Goal: Task Accomplishment & Management: Manage account settings

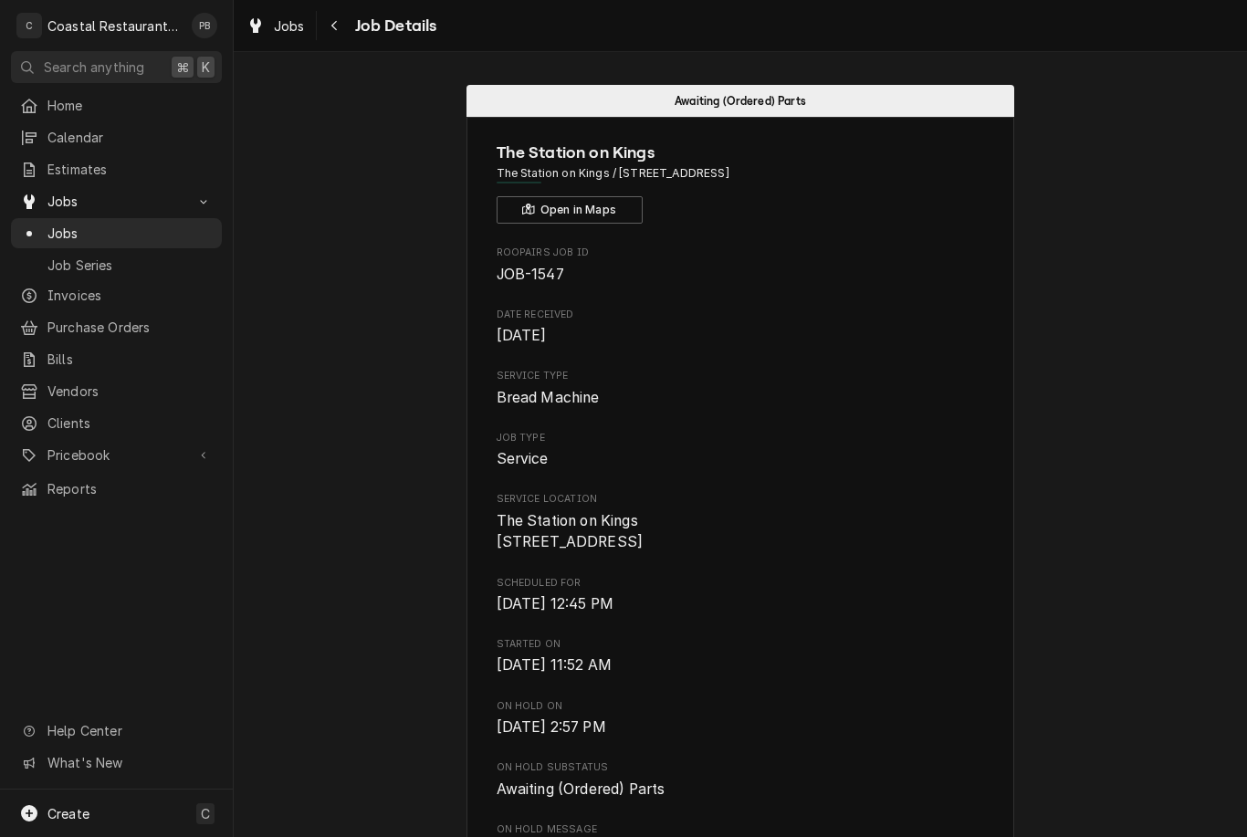
click at [87, 240] on link "Jobs" at bounding box center [116, 233] width 211 height 30
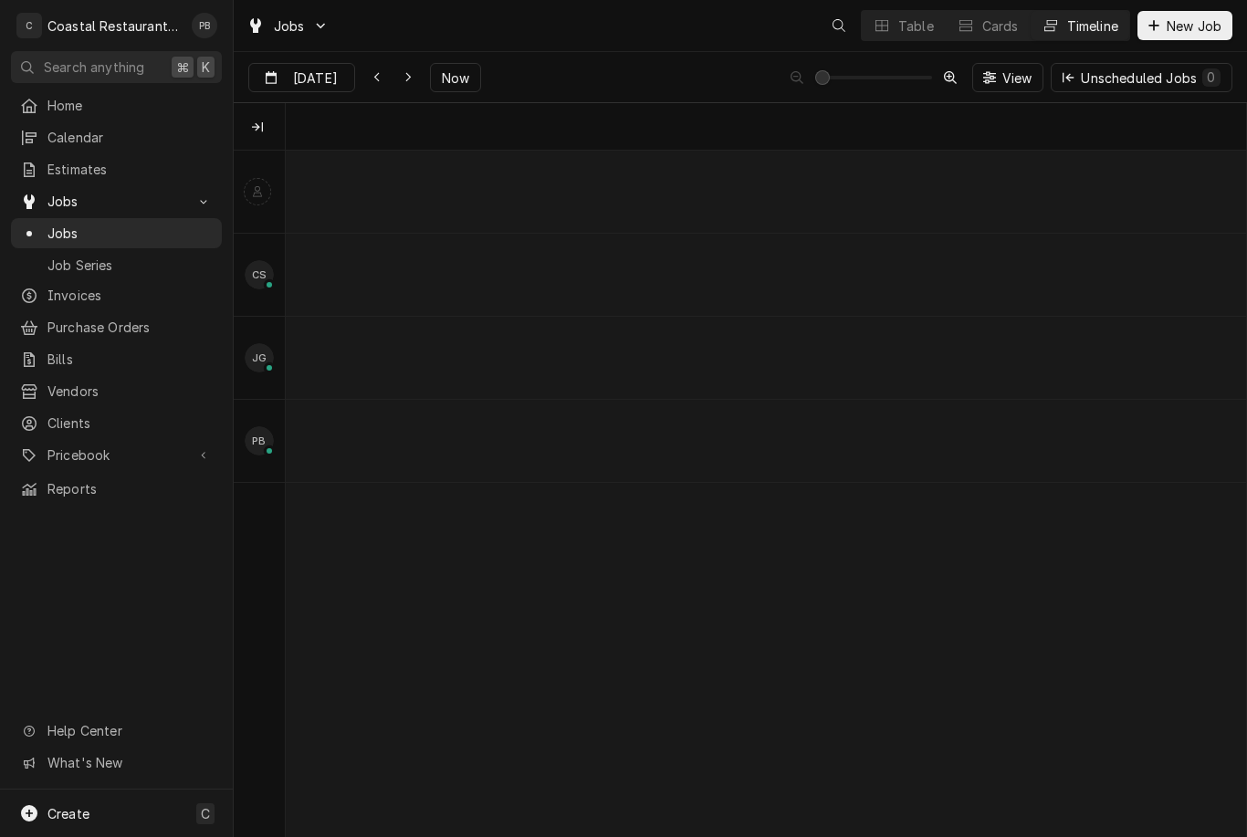
scroll to position [0, 19018]
click at [457, 78] on span "Now" at bounding box center [455, 77] width 35 height 19
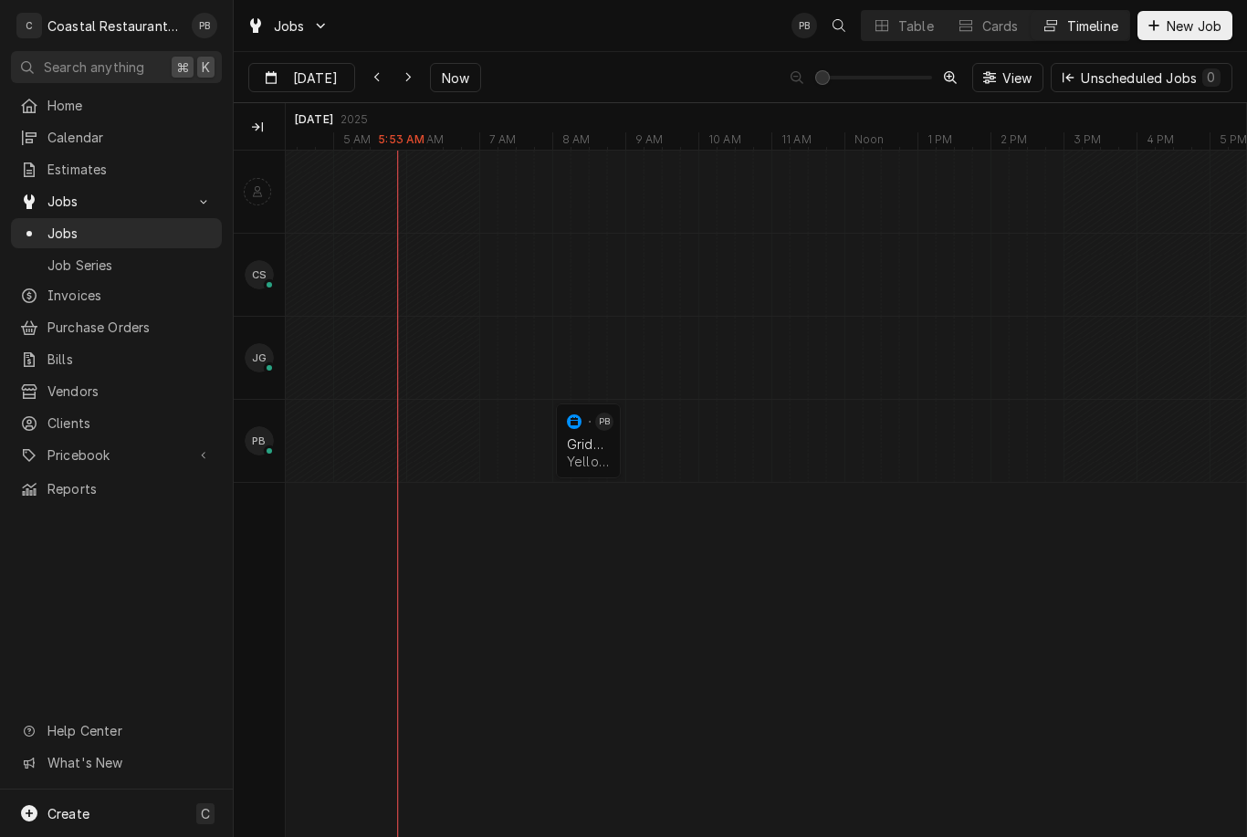
scroll to position [0, 20703]
type input "Aug 15"
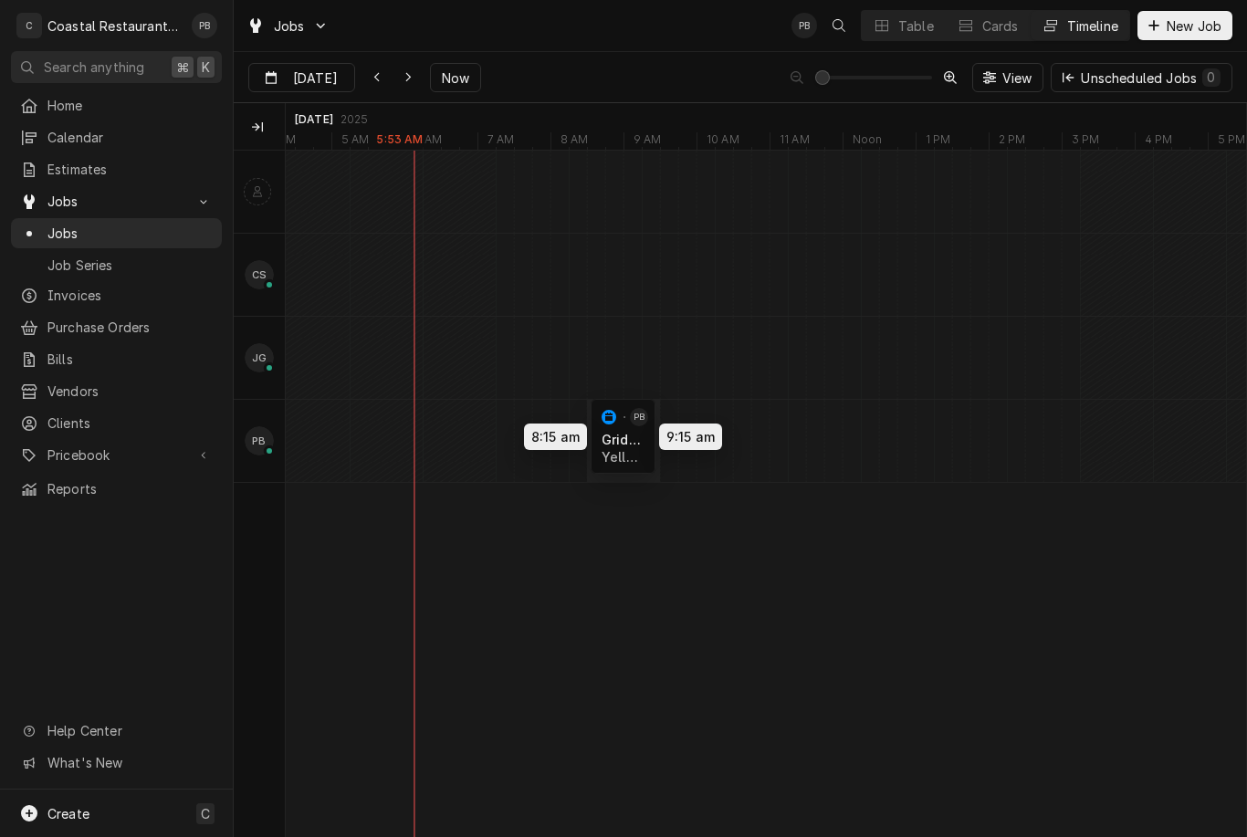
scroll to position [0, 20671]
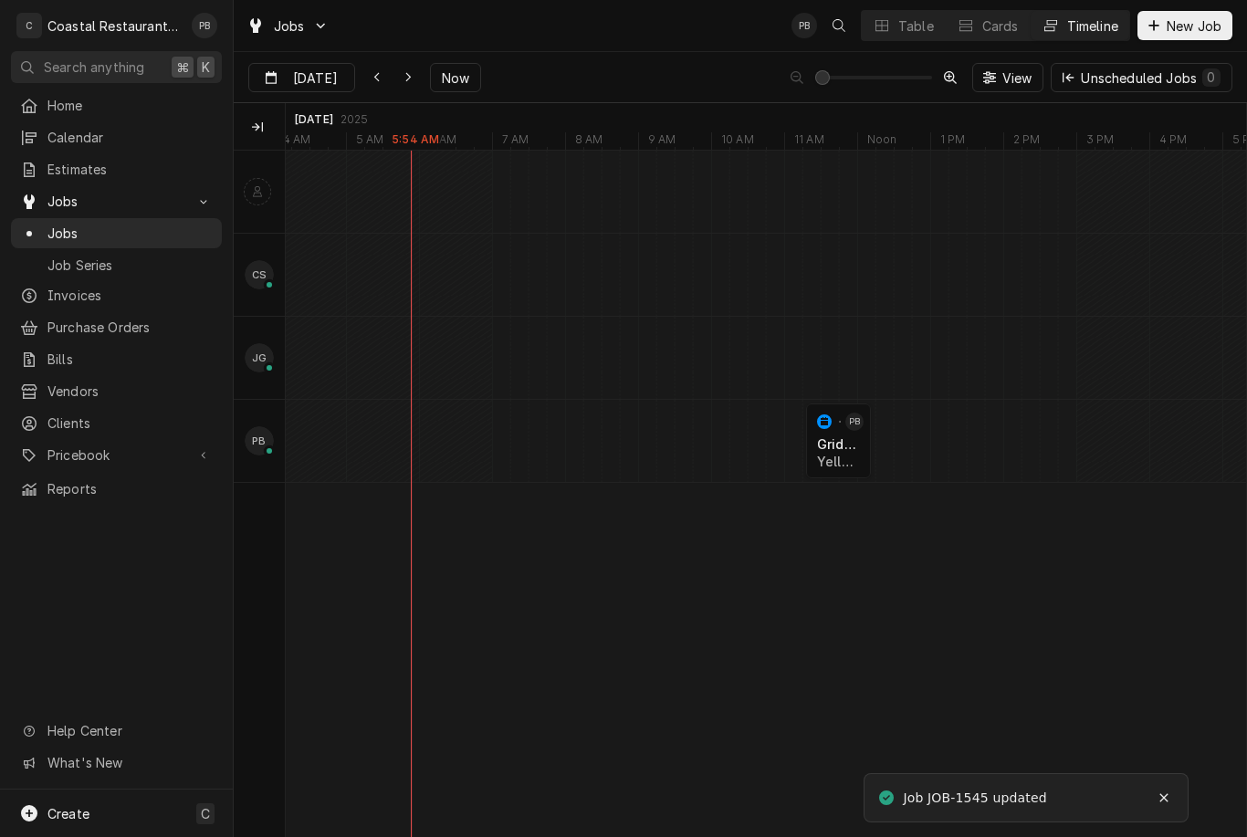
click at [910, 32] on div "Table" at bounding box center [917, 25] width 36 height 19
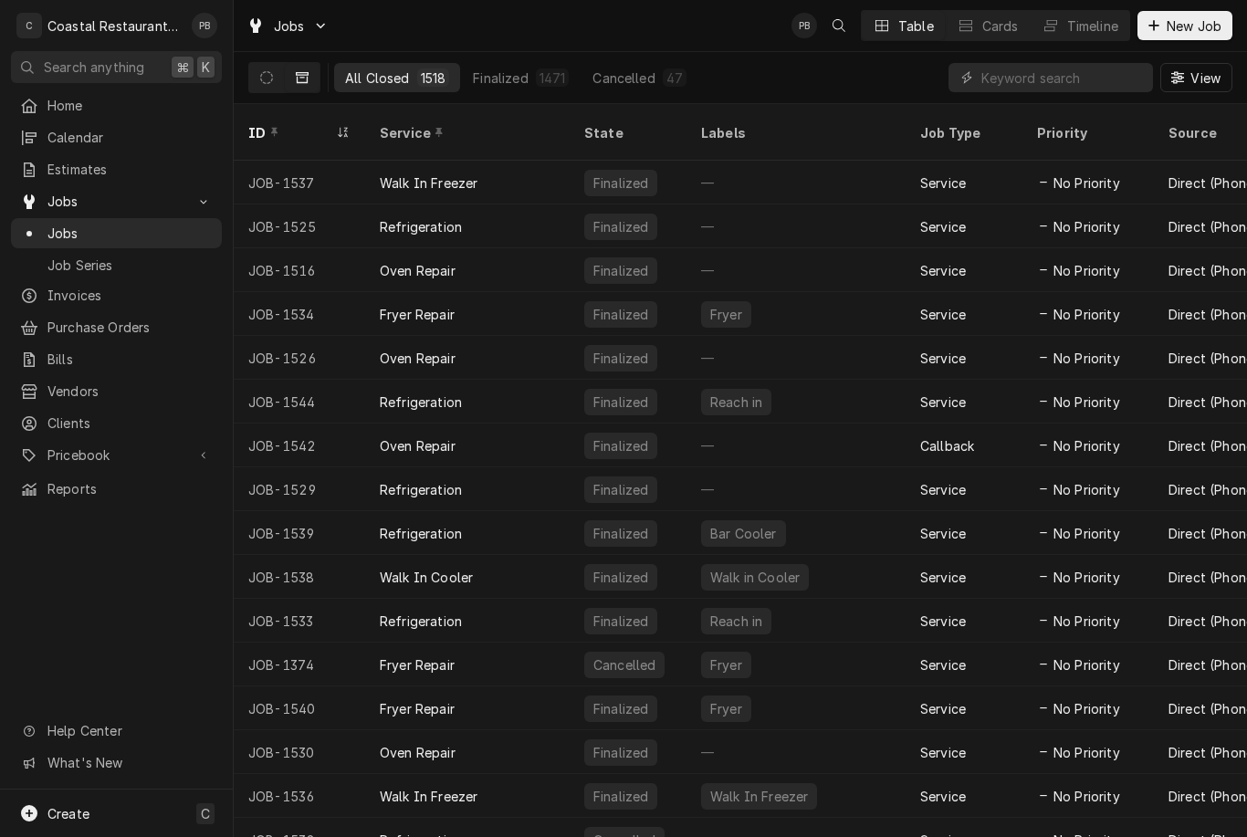
click at [277, 73] on button "Dynamic Content Wrapper" at bounding box center [266, 77] width 35 height 29
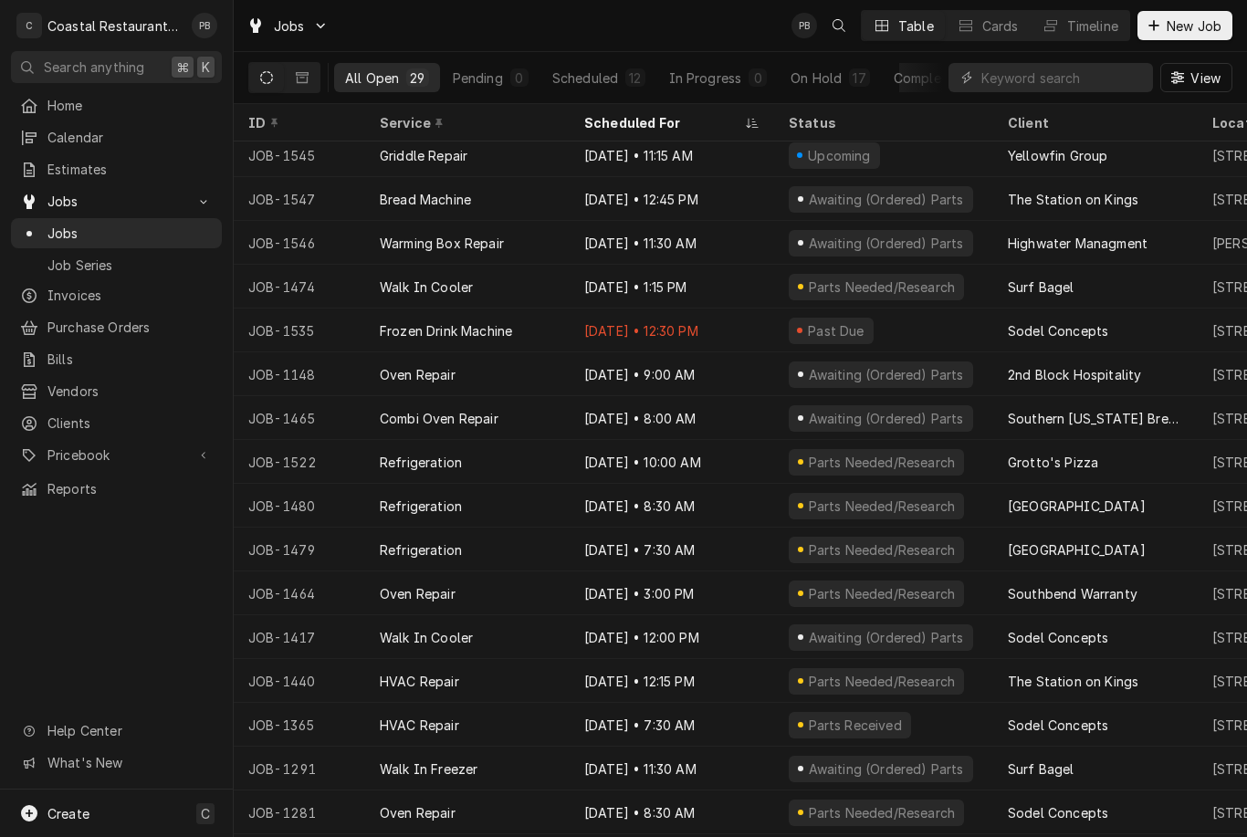
click at [674, 382] on div "Aug 12 • 9:00 AM" at bounding box center [672, 375] width 205 height 44
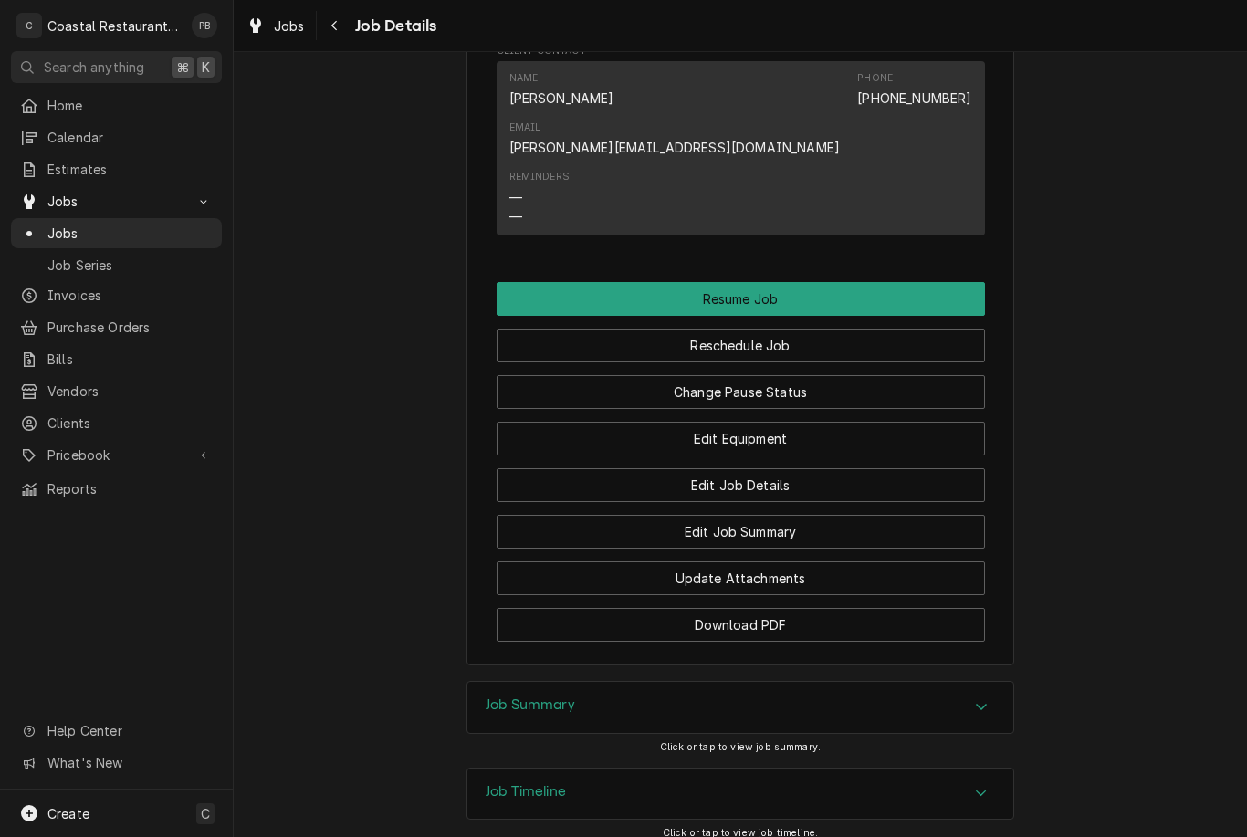
scroll to position [1639, 0]
click at [846, 330] on button "Reschedule Job" at bounding box center [741, 347] width 489 height 34
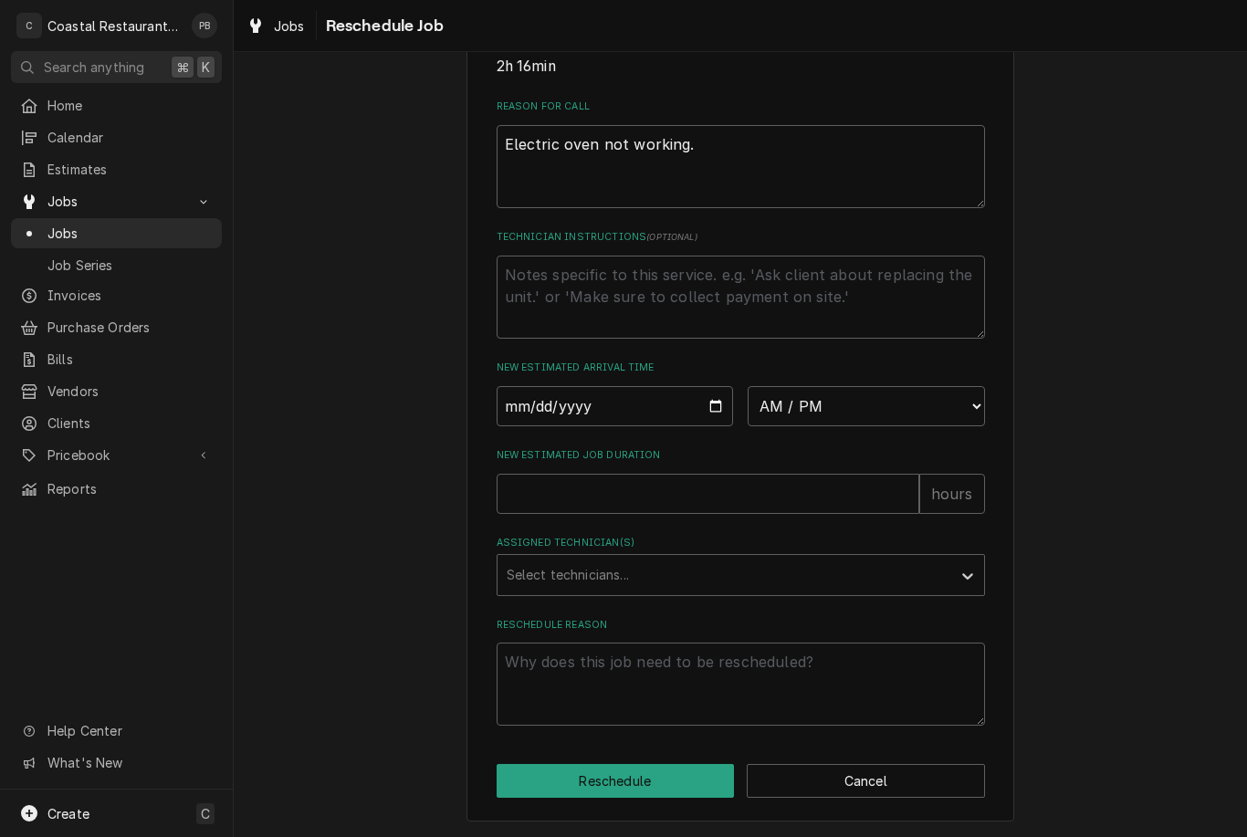
scroll to position [521, 0]
click at [644, 394] on input "Date" at bounding box center [615, 406] width 237 height 40
type input "2025-08-15"
type textarea "x"
click at [879, 389] on select "AM / PM 6:00 AM 6:15 AM 6:30 AM 6:45 AM 7:00 AM 7:15 AM 7:30 AM 7:45 AM 8:00 AM…" at bounding box center [866, 406] width 237 height 40
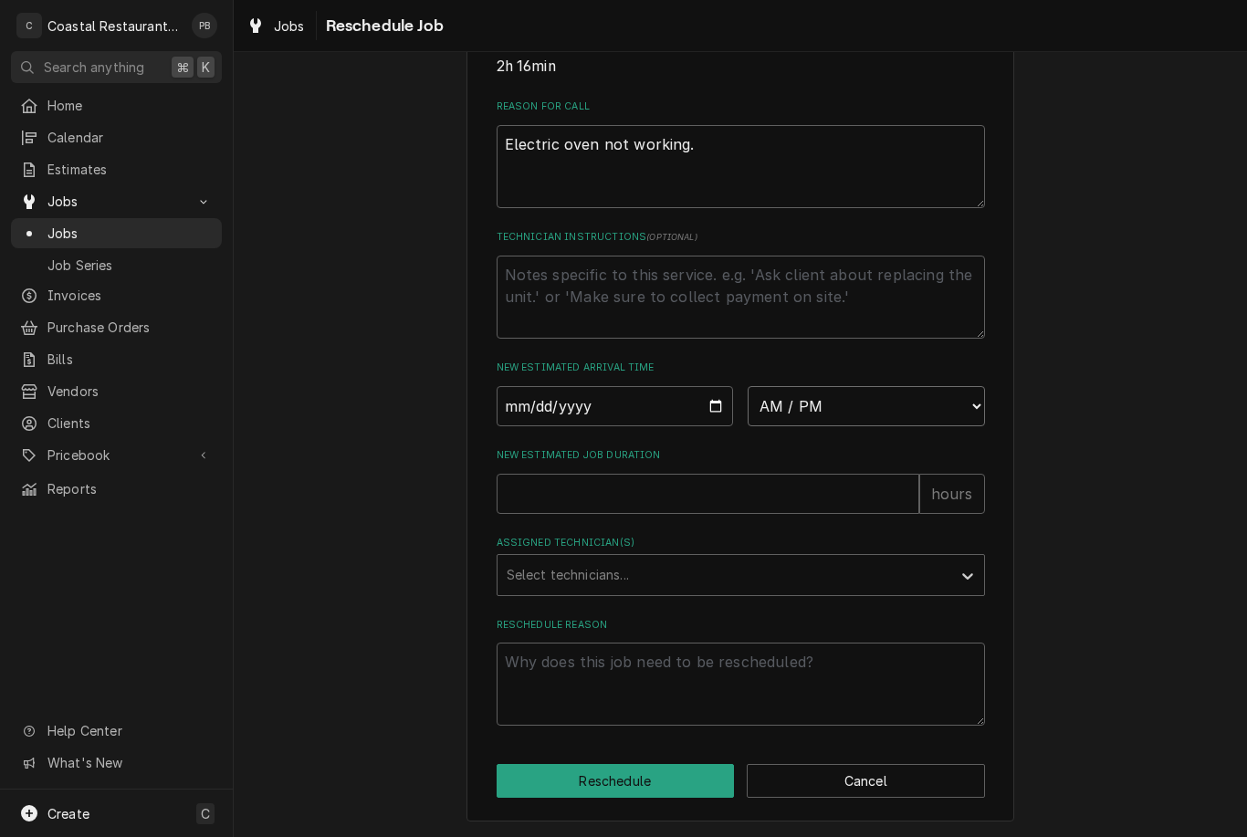
select select "09:00:00"
type textarea "x"
click at [692, 488] on input "New Estimated Job Duration" at bounding box center [708, 494] width 423 height 40
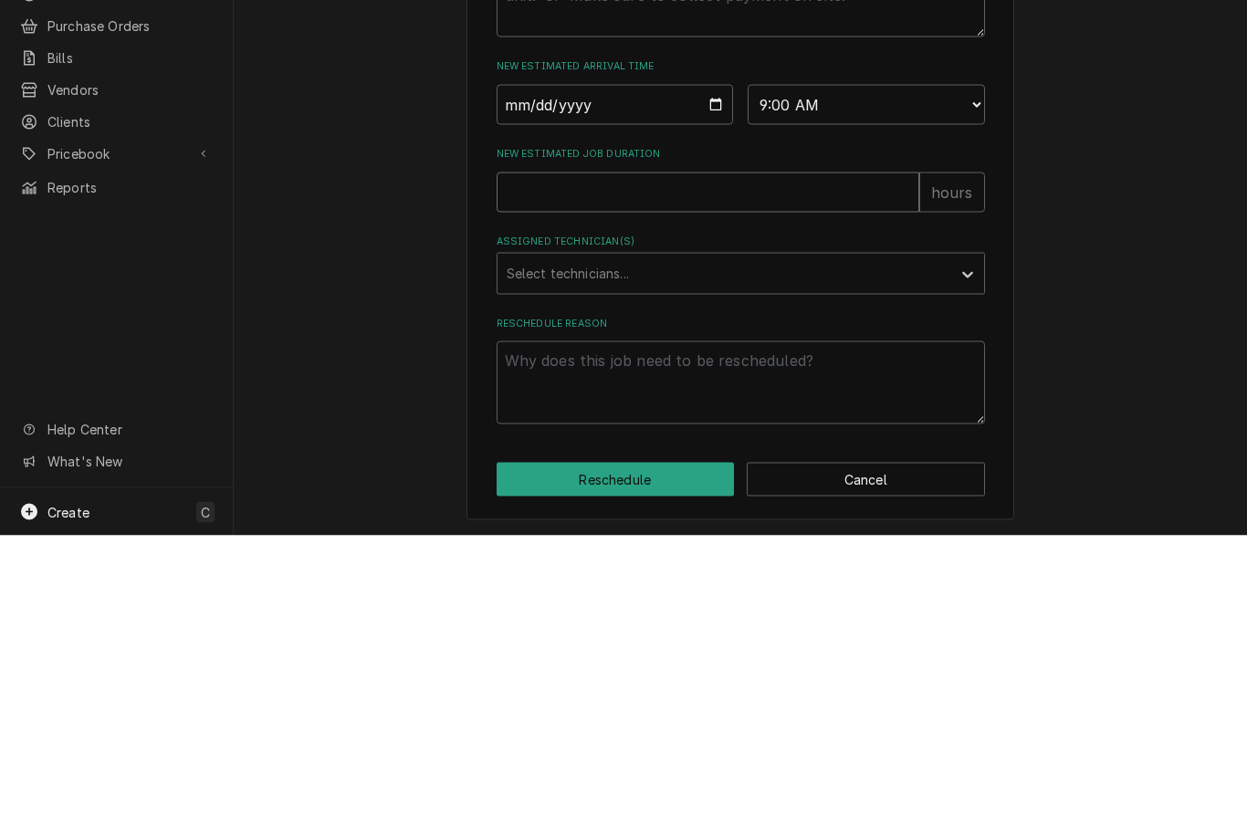
type input "1"
type textarea "x"
type input "1"
click at [1165, 271] on div "Please provide some additional details to reschedule this job. Roopairs Job ID …" at bounding box center [741, 200] width 1014 height 1275
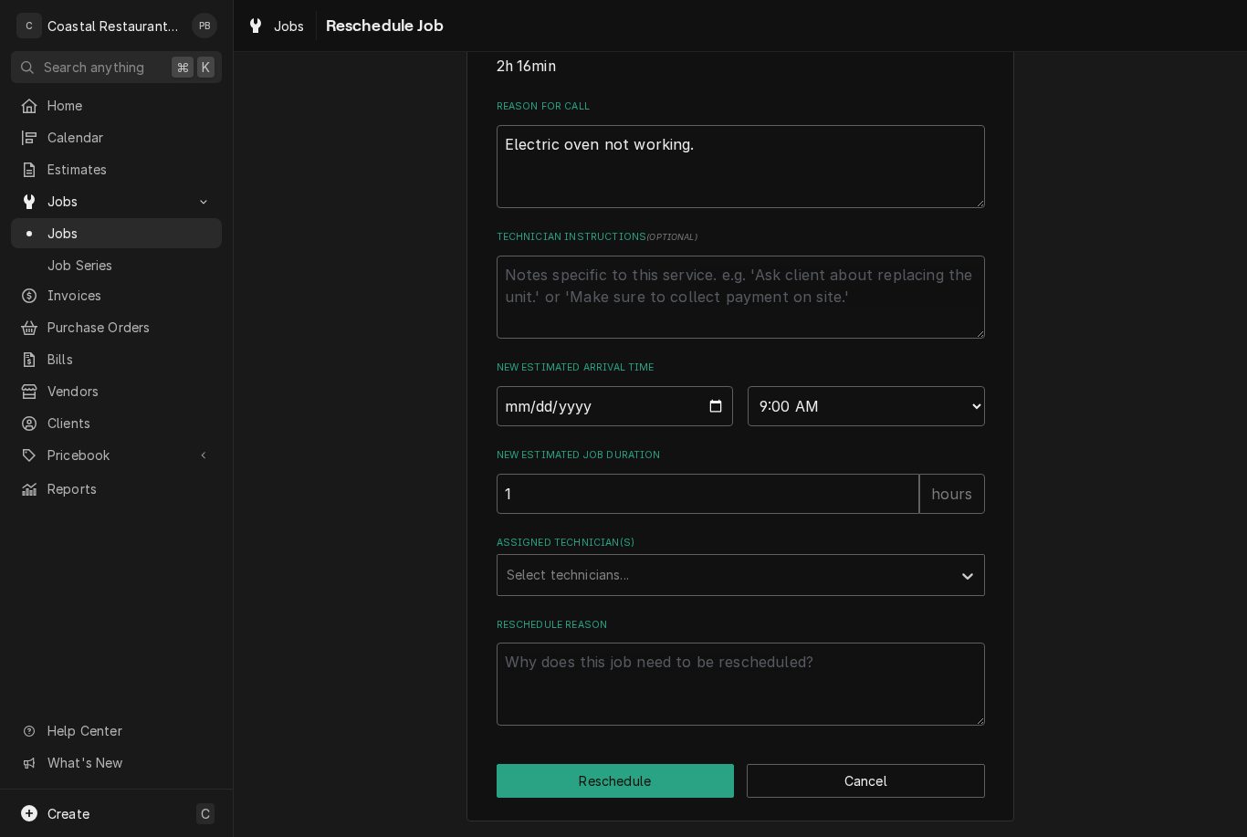
click at [711, 596] on div "Please provide some additional details to reschedule this job. Roopairs Job ID …" at bounding box center [741, 164] width 489 height 1124
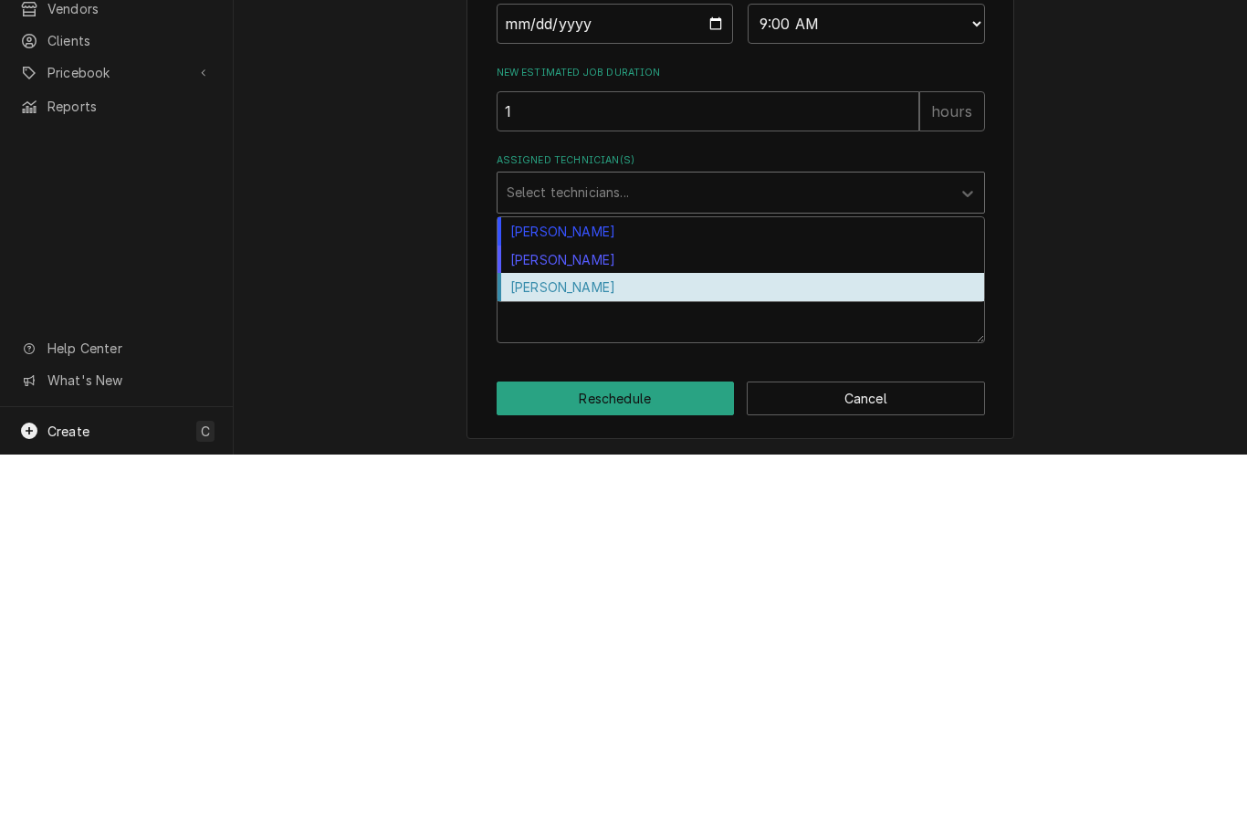
click at [609, 656] on div "Phill Blush" at bounding box center [741, 670] width 487 height 28
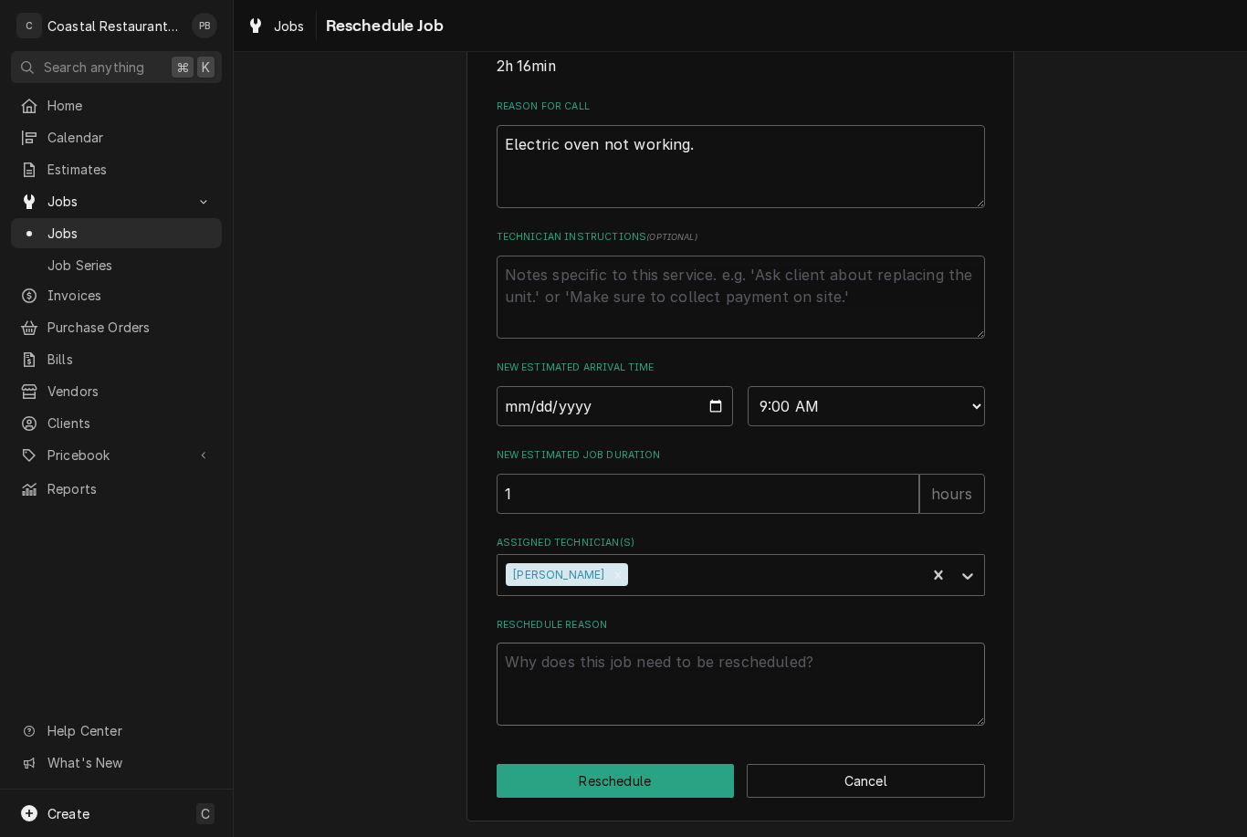
click at [644, 661] on textarea "Reschedule Reason" at bounding box center [741, 684] width 489 height 83
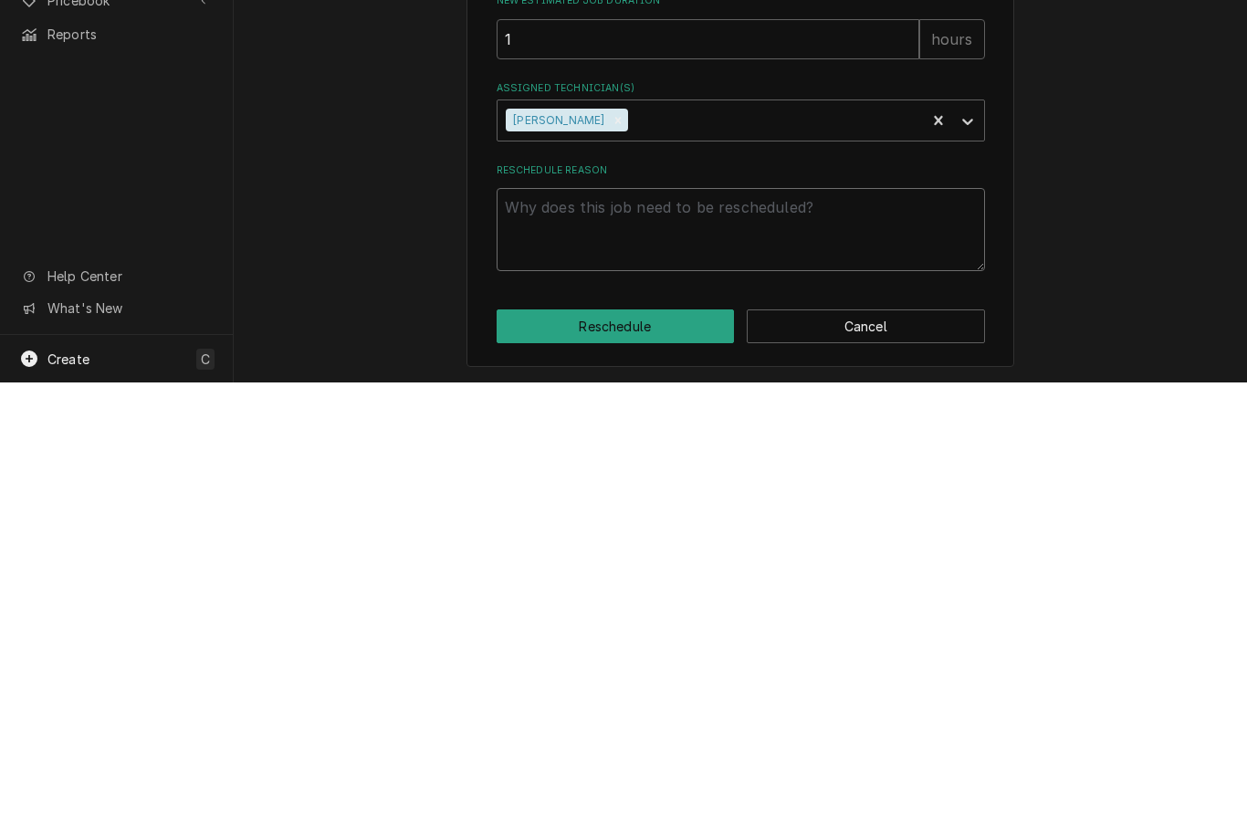
type textarea "x"
type textarea "Pa"
type textarea "x"
type textarea "Par"
type textarea "x"
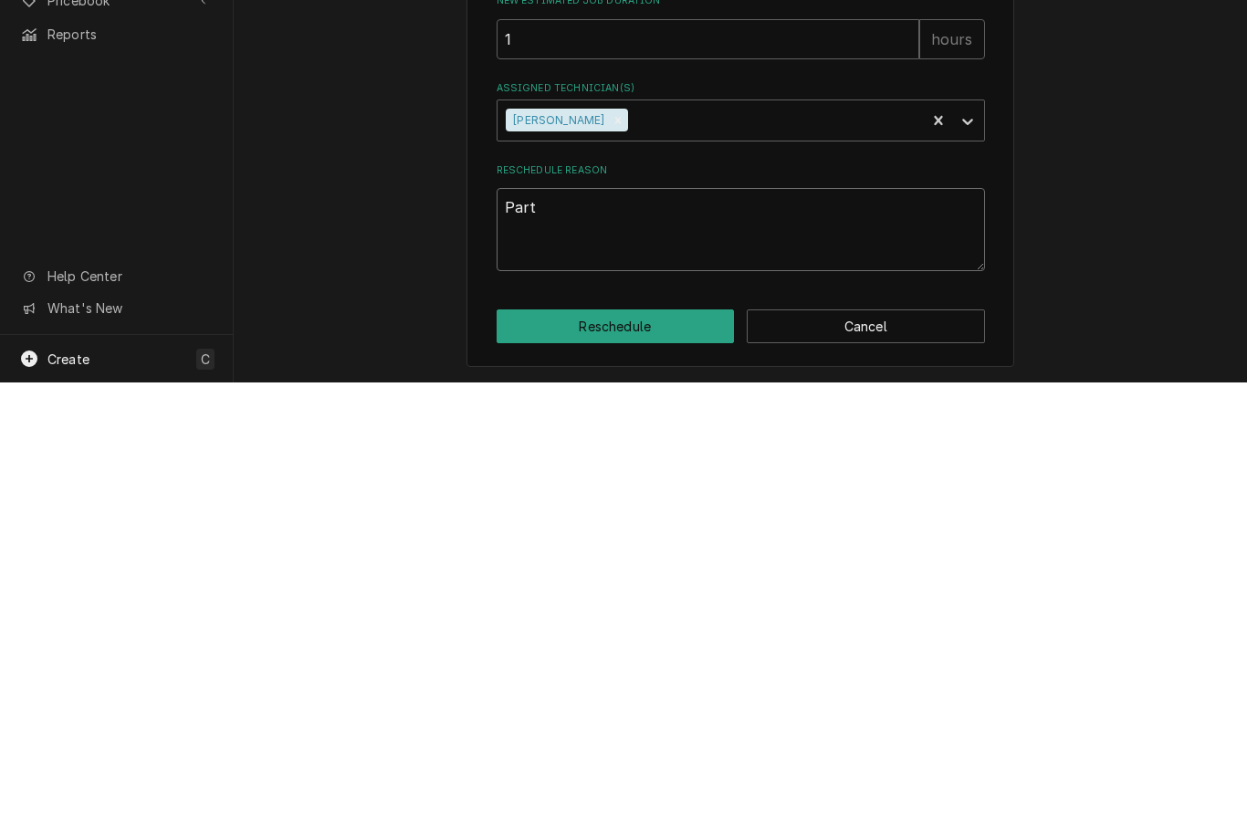
type textarea "Parts"
type textarea "x"
type textarea "Parts"
type textarea "x"
type textarea "Parts a"
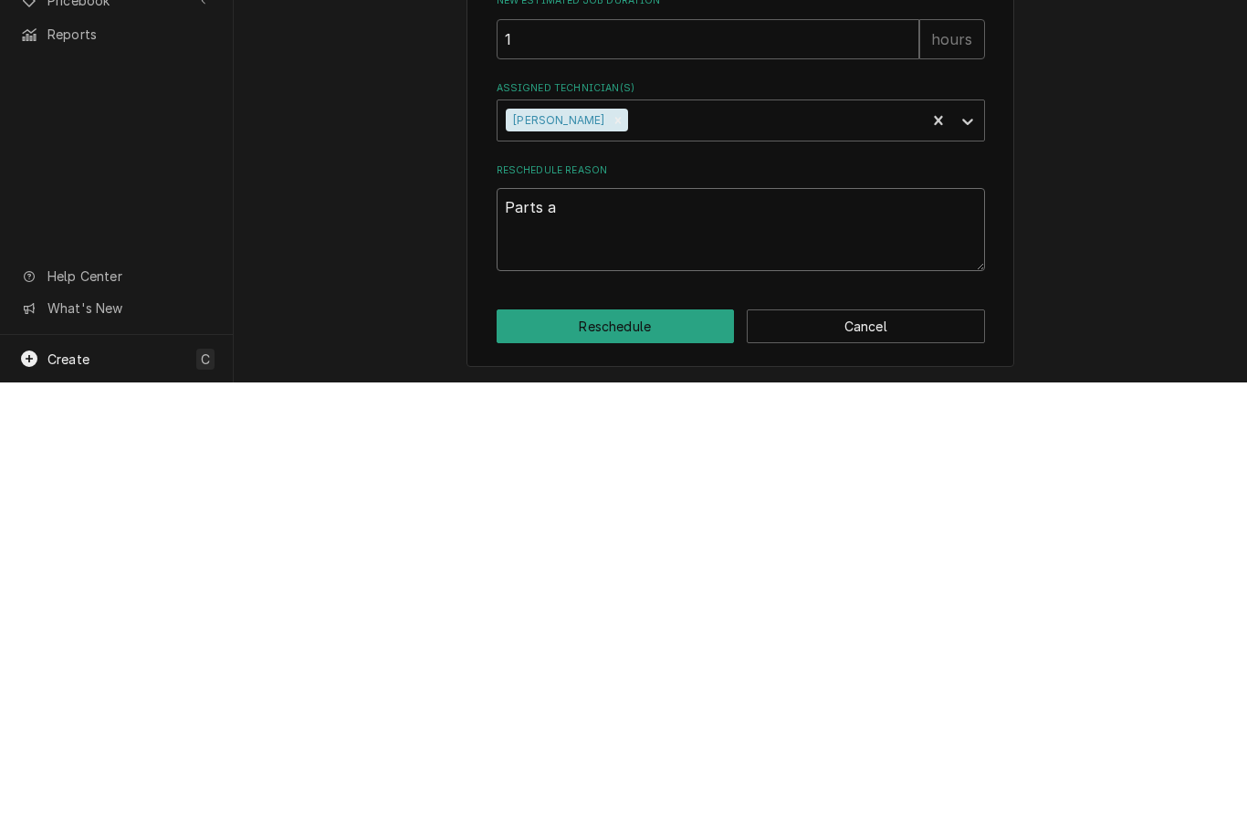
type textarea "x"
type textarea "Parts ar"
type textarea "x"
type textarea "Parts arr"
type textarea "x"
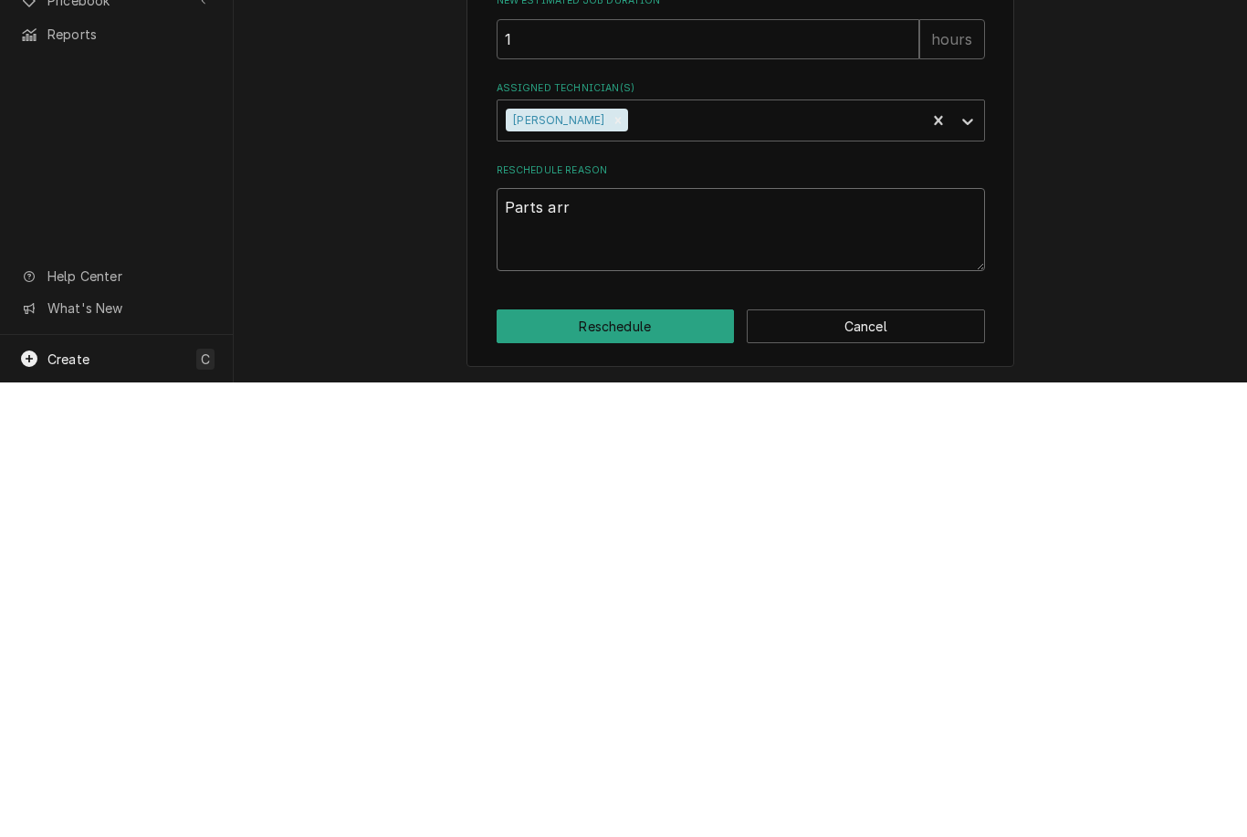
type textarea "Parts arri"
type textarea "x"
type textarea "Parts arriv"
type textarea "x"
type textarea "Parts arrived"
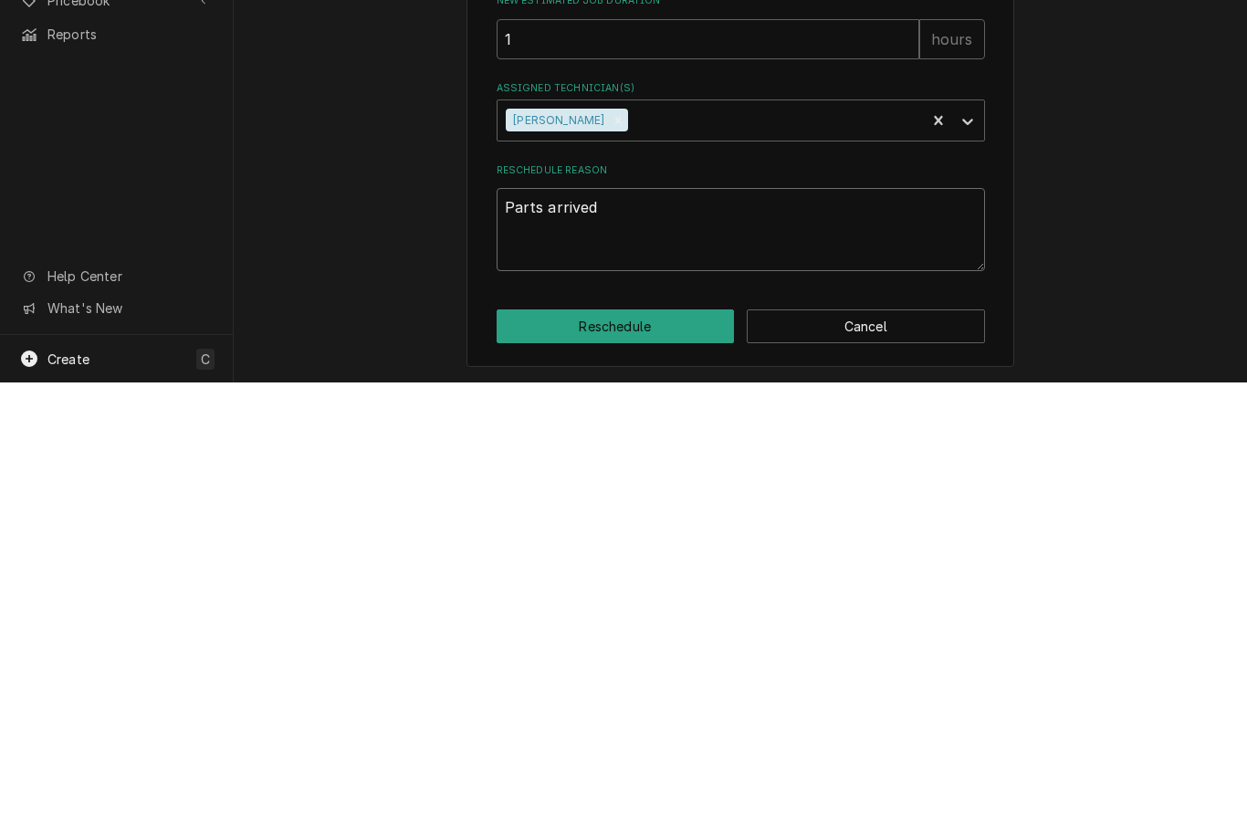
type textarea "x"
type textarea "Parts arrived"
click at [658, 764] on button "Reschedule" at bounding box center [616, 781] width 238 height 34
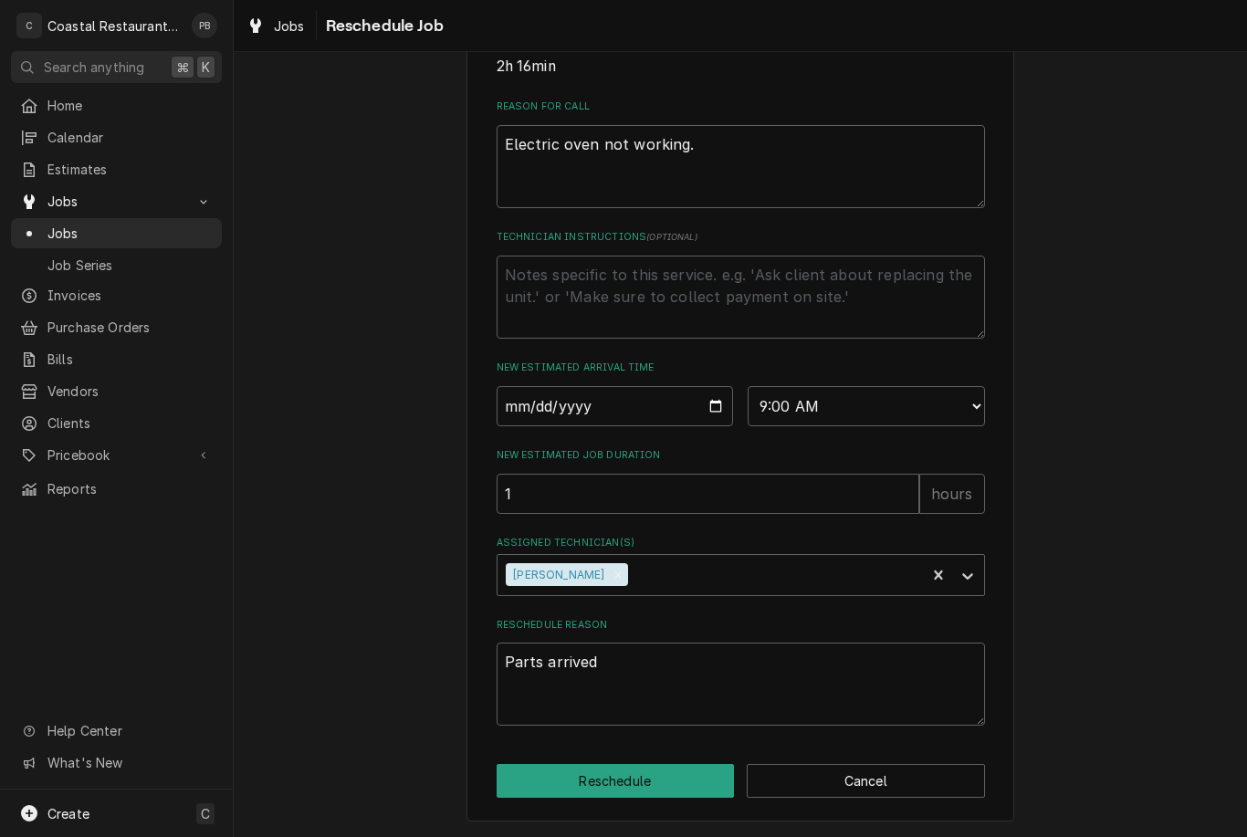
type textarea "x"
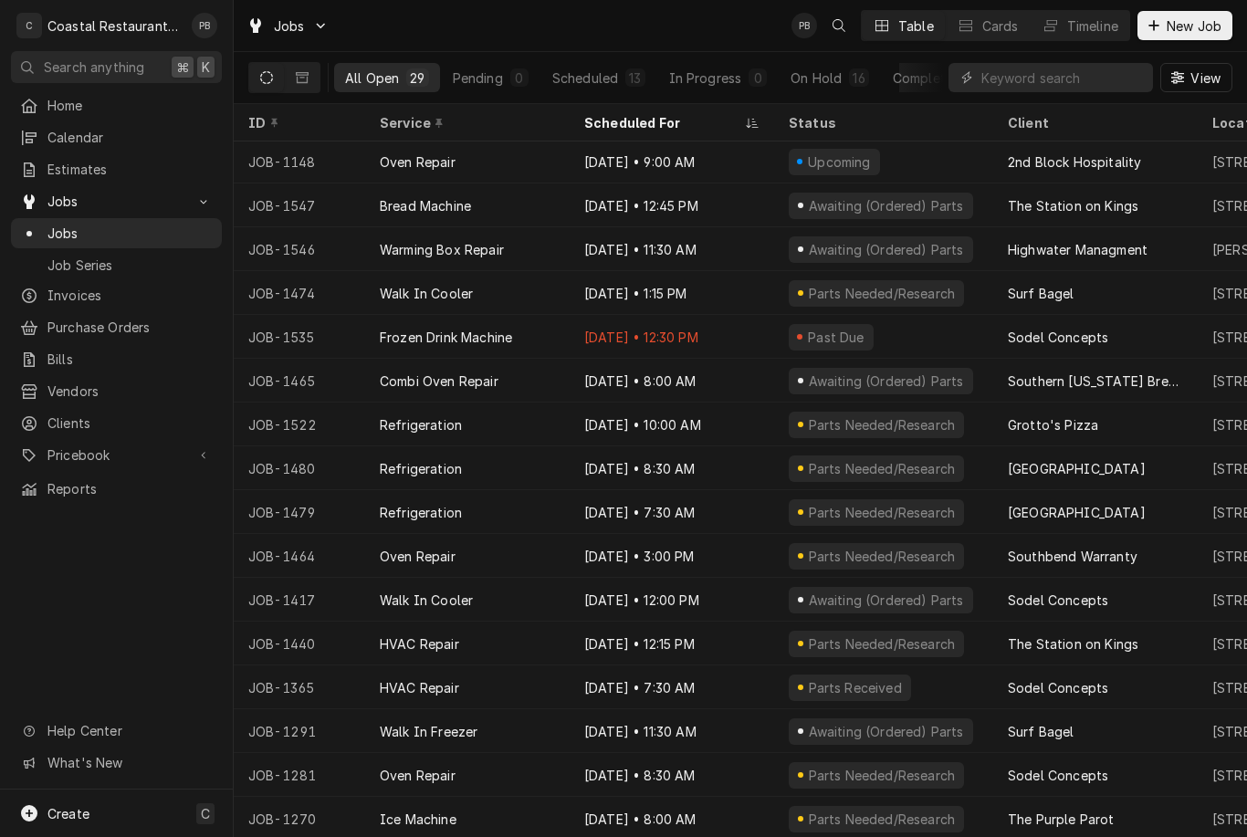
scroll to position [486, 0]
click at [763, 395] on div "Aug 12 • 8:00 AM" at bounding box center [672, 379] width 205 height 44
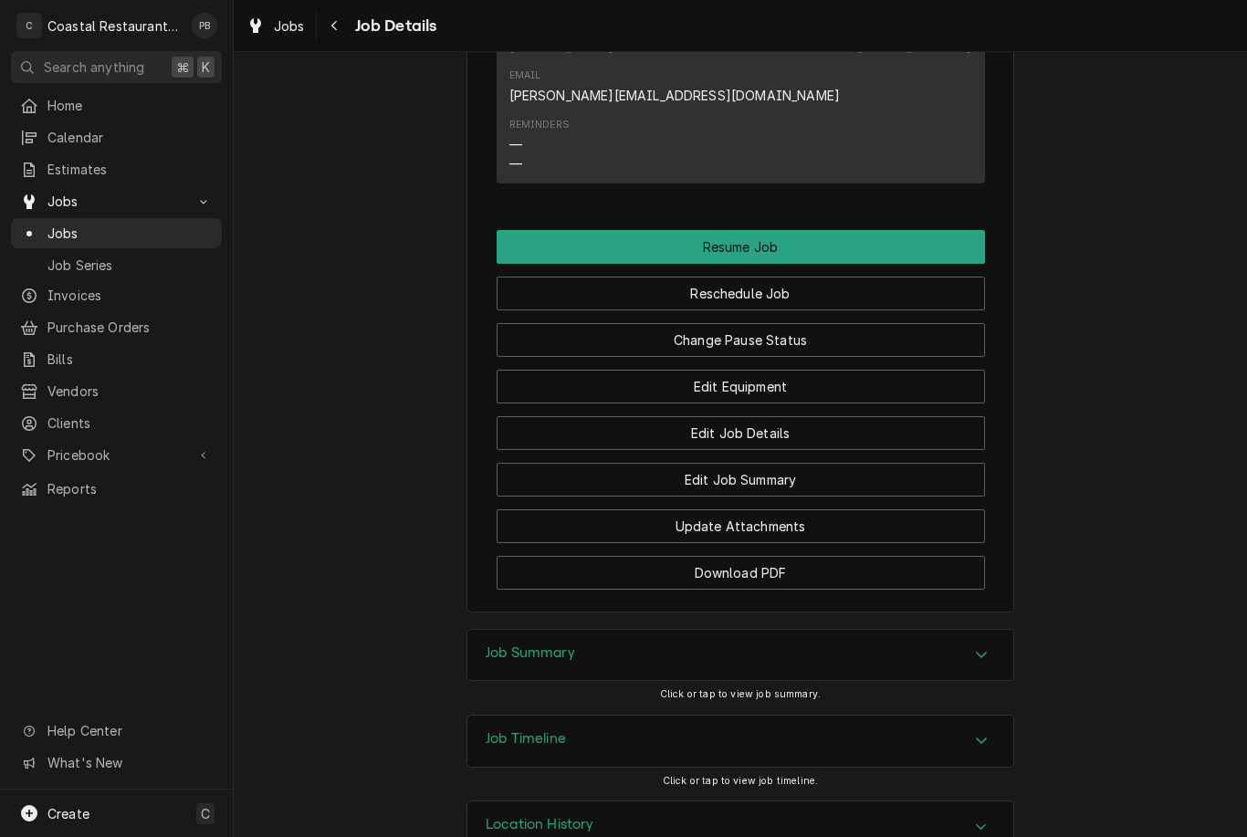
scroll to position [1505, 0]
click at [807, 278] on button "Reschedule Job" at bounding box center [741, 295] width 489 height 34
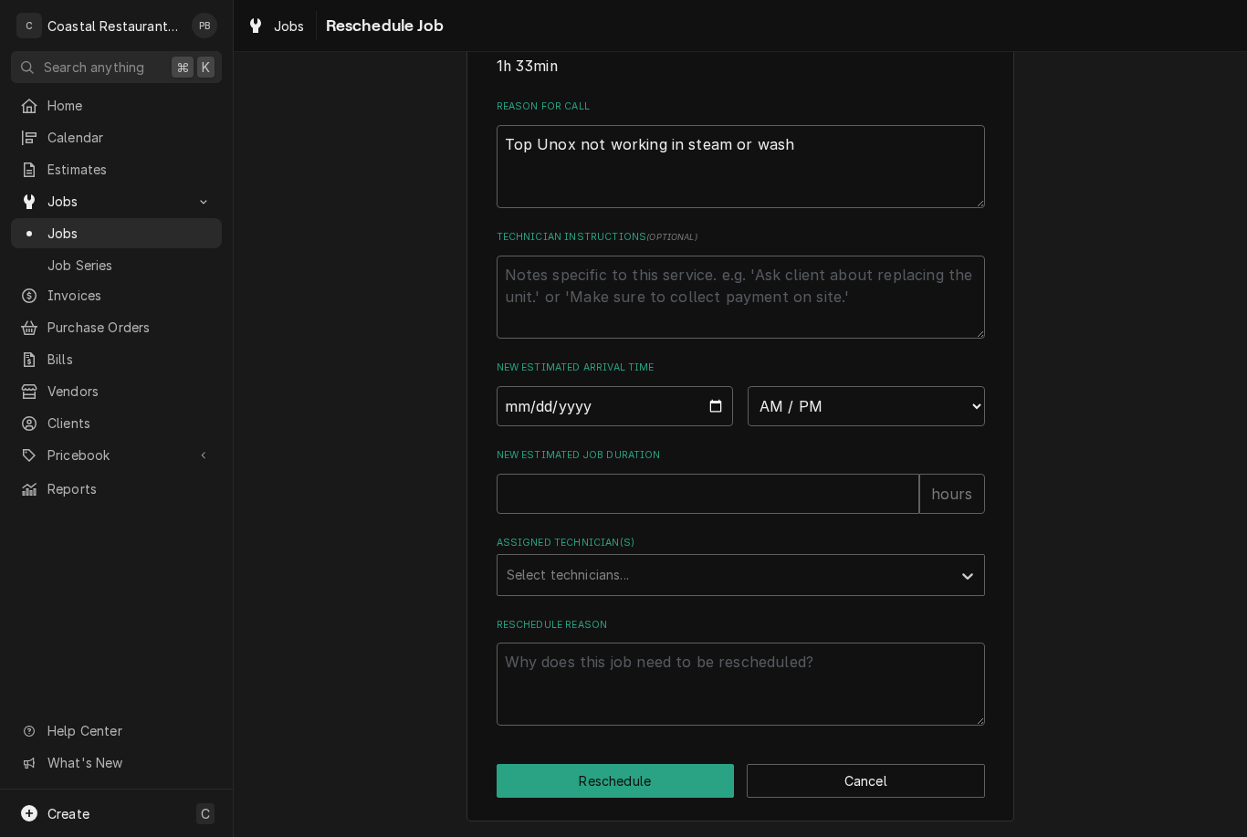
scroll to position [521, 0]
click at [653, 415] on input "Date" at bounding box center [615, 406] width 237 height 40
type input "[DATE]"
type textarea "x"
click at [901, 402] on select "AM / PM 6:00 AM 6:15 AM 6:30 AM 6:45 AM 7:00 AM 7:15 AM 7:30 AM 7:45 AM 8:00 AM…" at bounding box center [866, 406] width 237 height 40
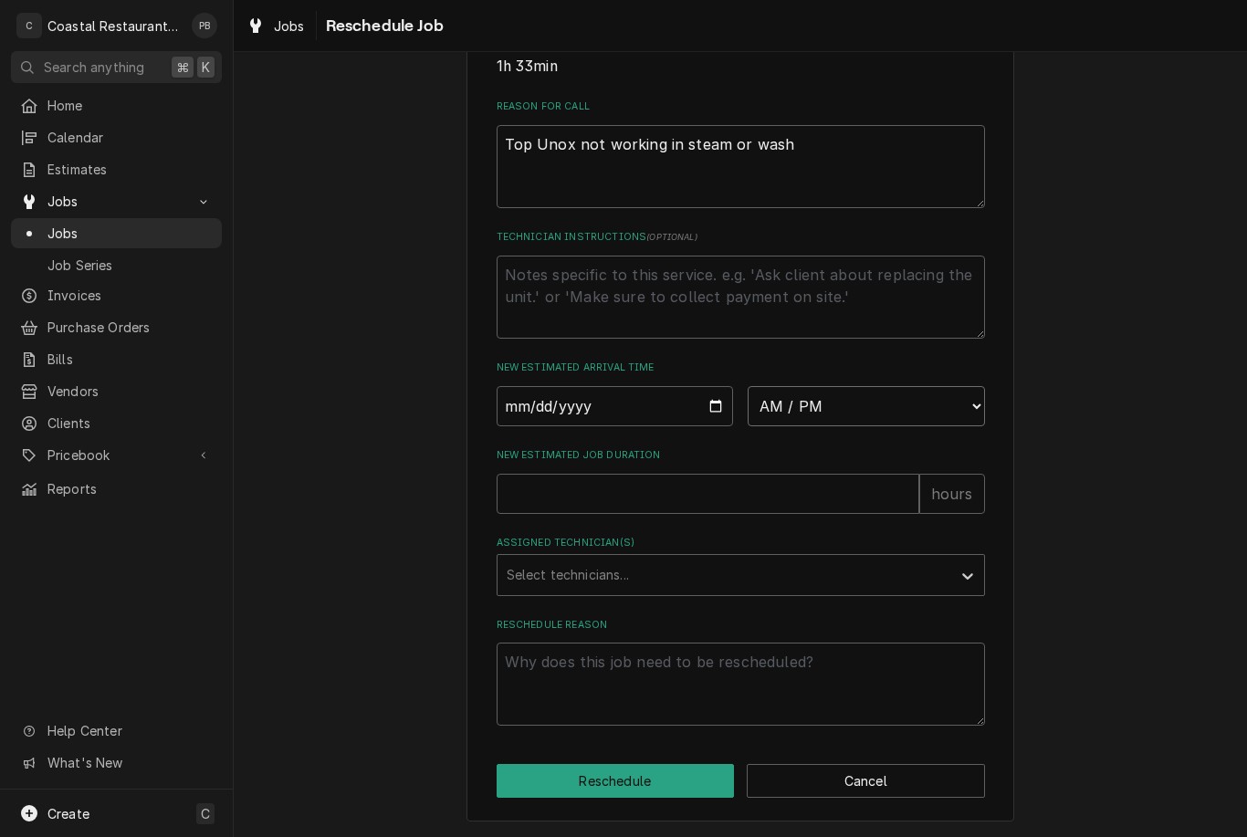
select select "07:00:00"
type textarea "x"
click at [728, 489] on input "New Estimated Job Duration" at bounding box center [708, 494] width 423 height 40
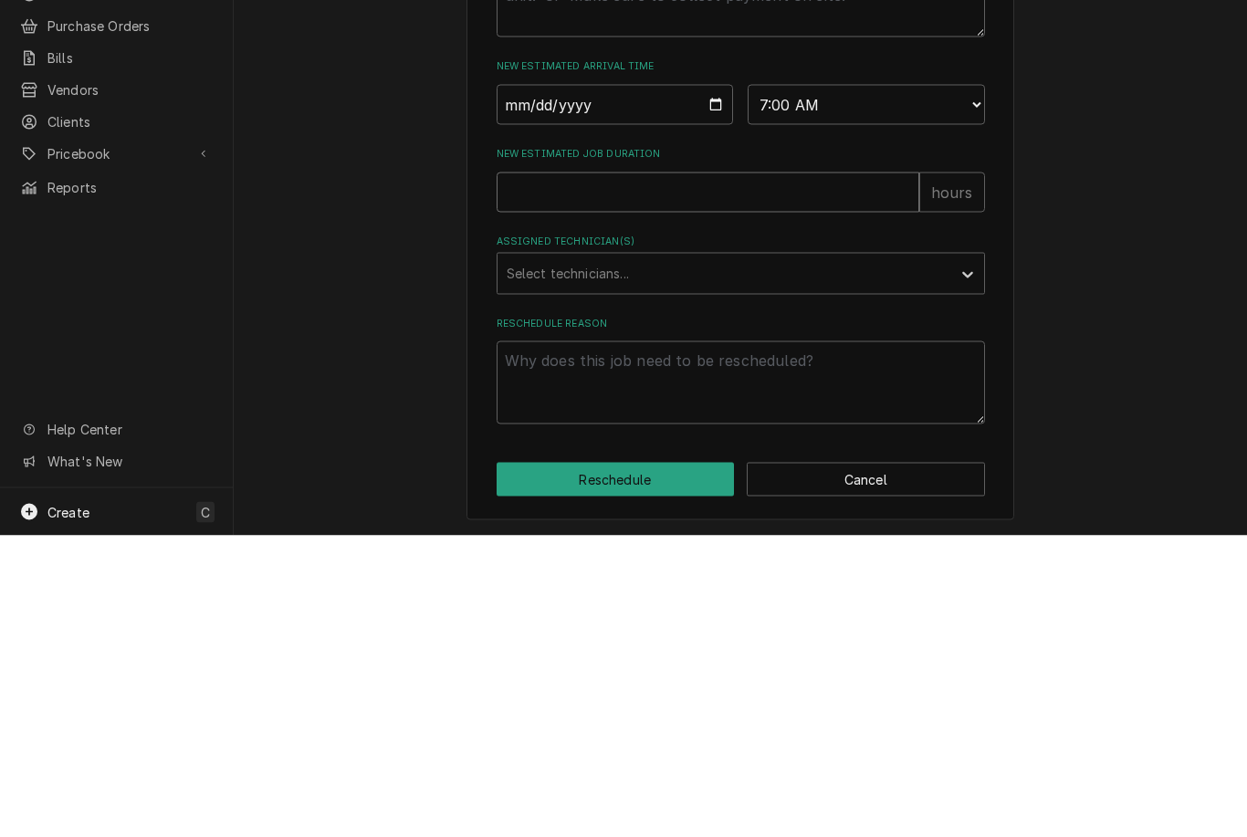
type input "2"
type textarea "x"
type input "2"
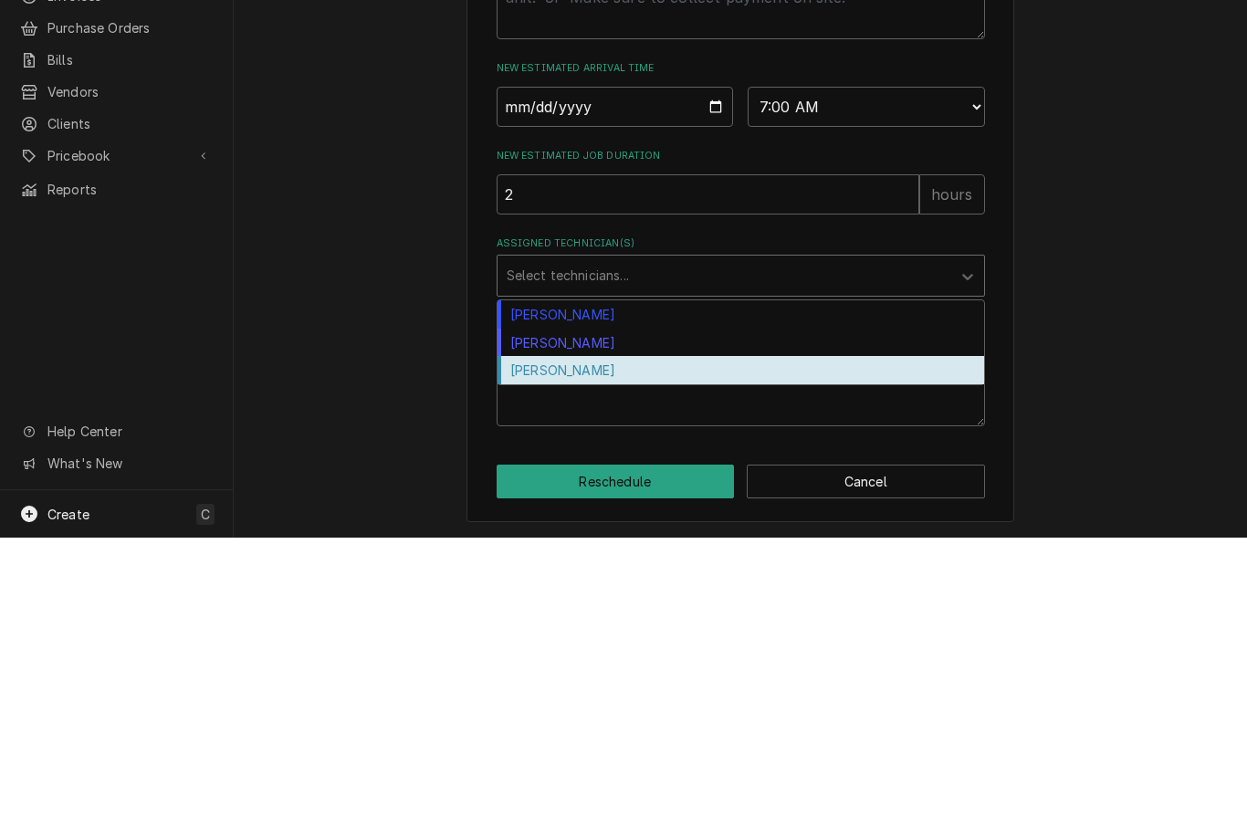
click at [731, 656] on div "[PERSON_NAME]" at bounding box center [741, 670] width 487 height 28
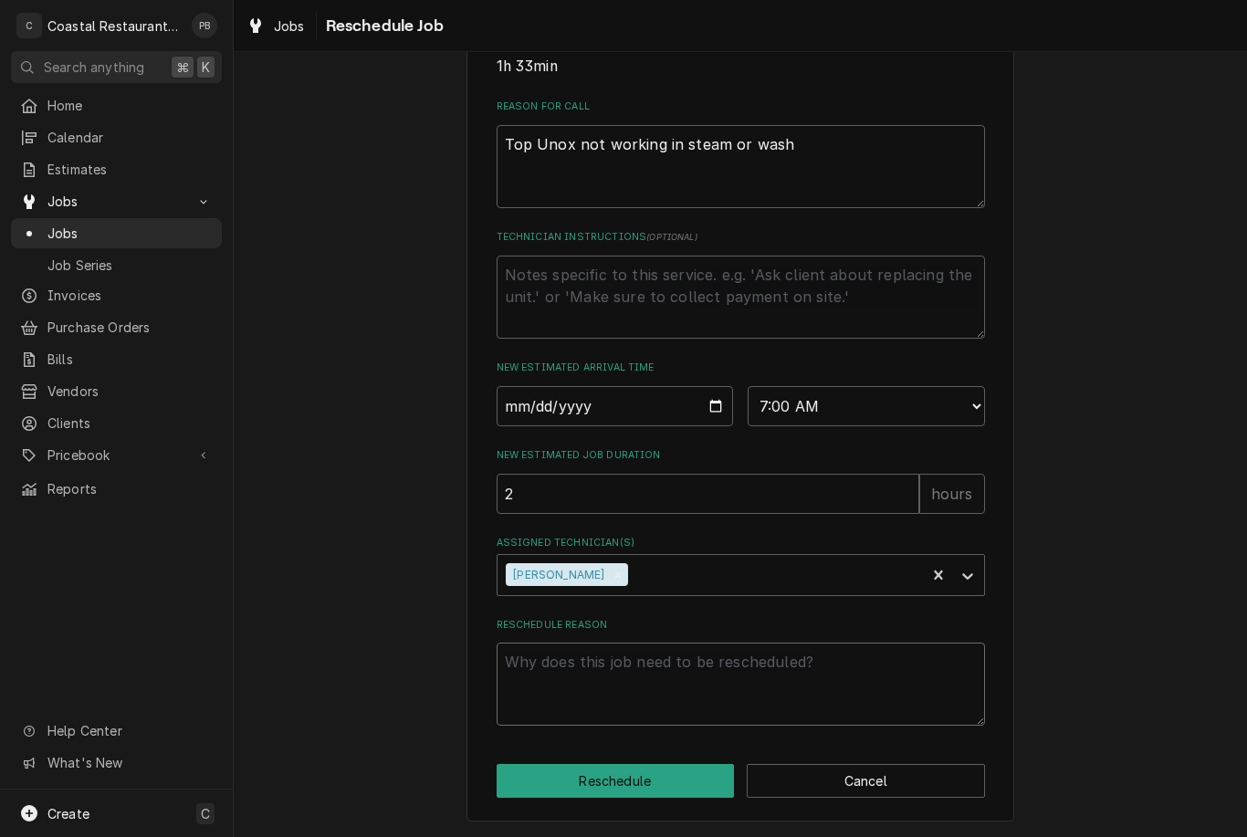
click at [703, 678] on textarea "Reschedule Reason" at bounding box center [741, 684] width 489 height 83
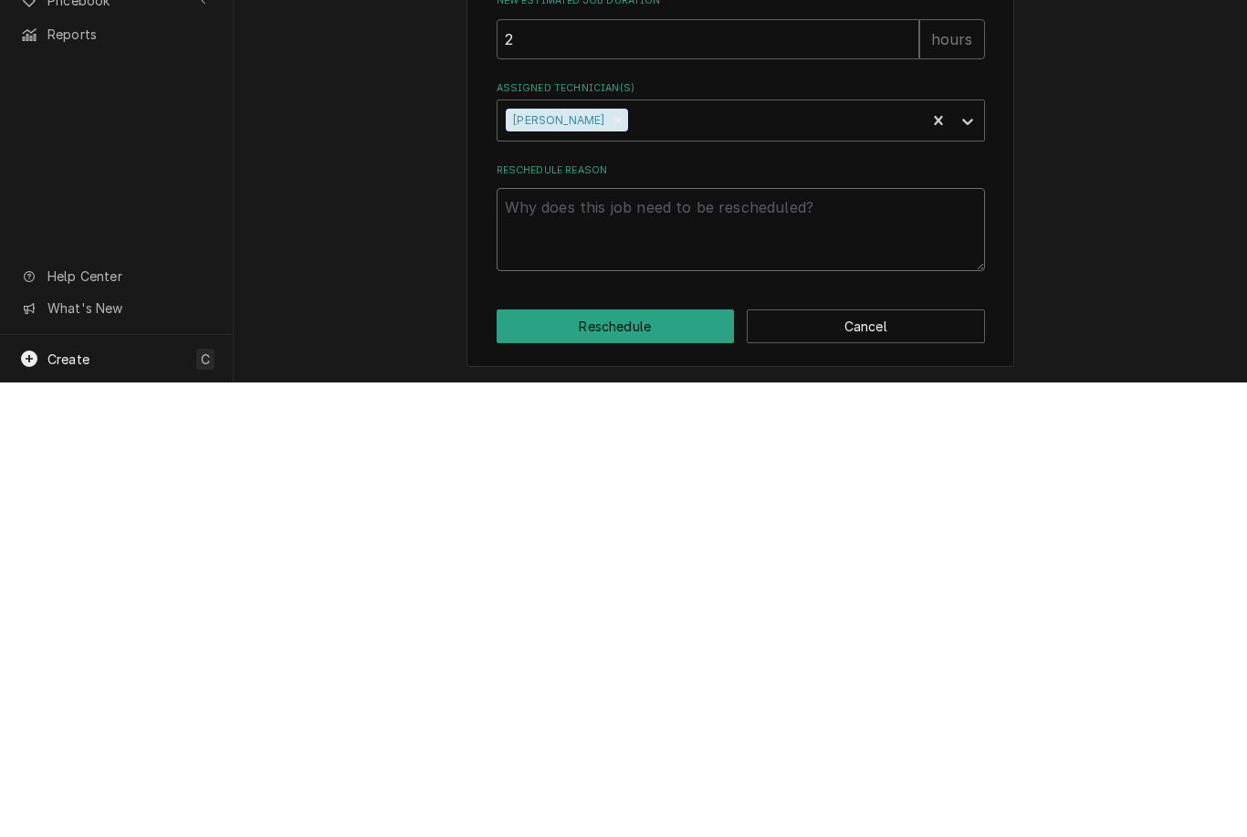
type textarea "x"
type textarea "Pa"
type textarea "x"
type textarea "Part"
type textarea "x"
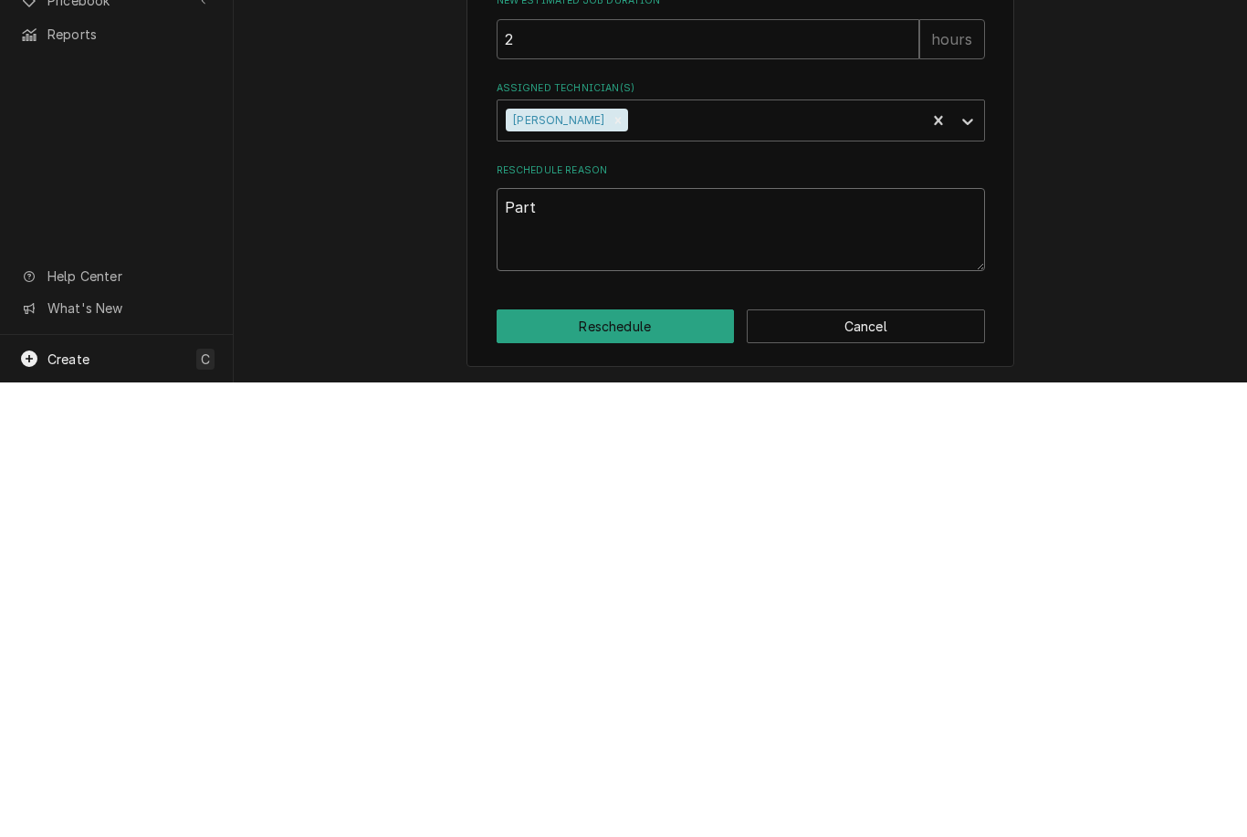
type textarea "Parts"
type textarea "x"
type textarea "Parts"
type textarea "x"
type textarea "Parts ar"
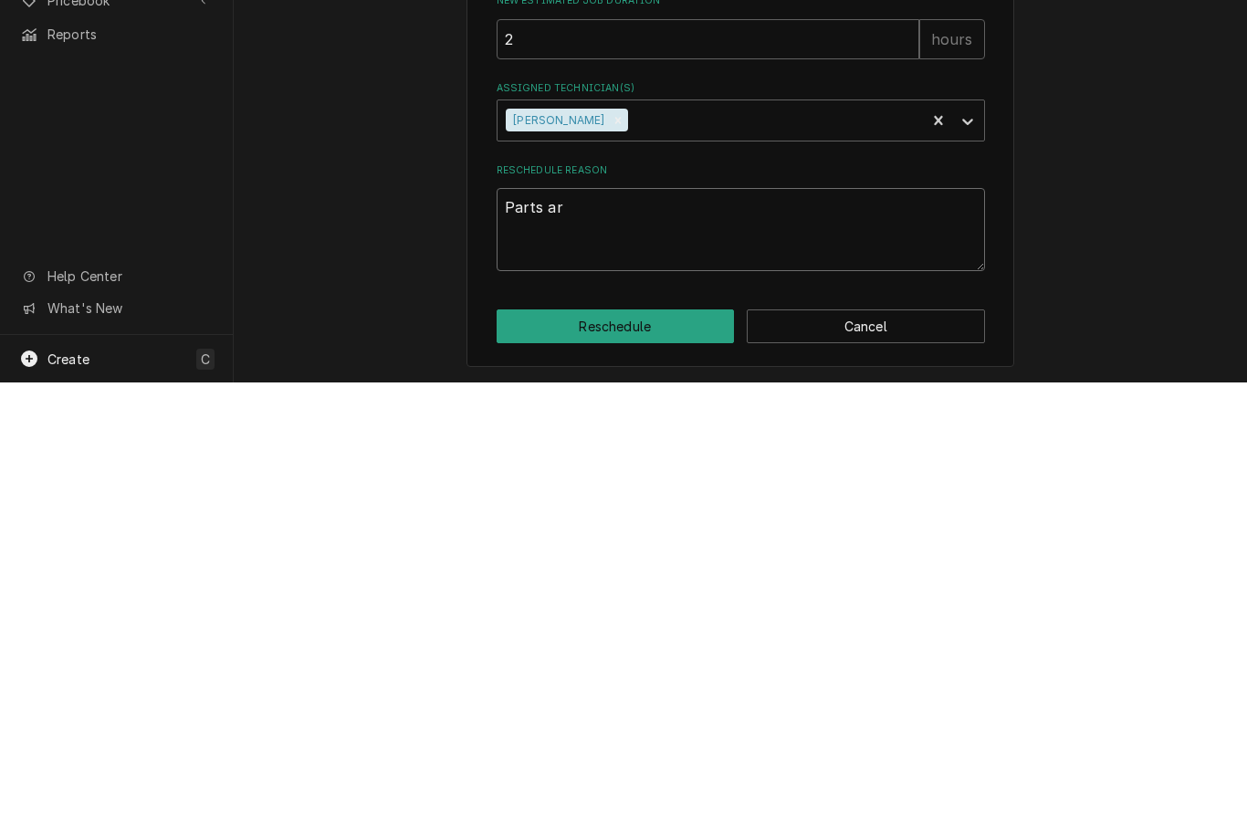
type textarea "x"
type textarea "Parts arr"
type textarea "x"
type textarea "Parts arri"
type textarea "x"
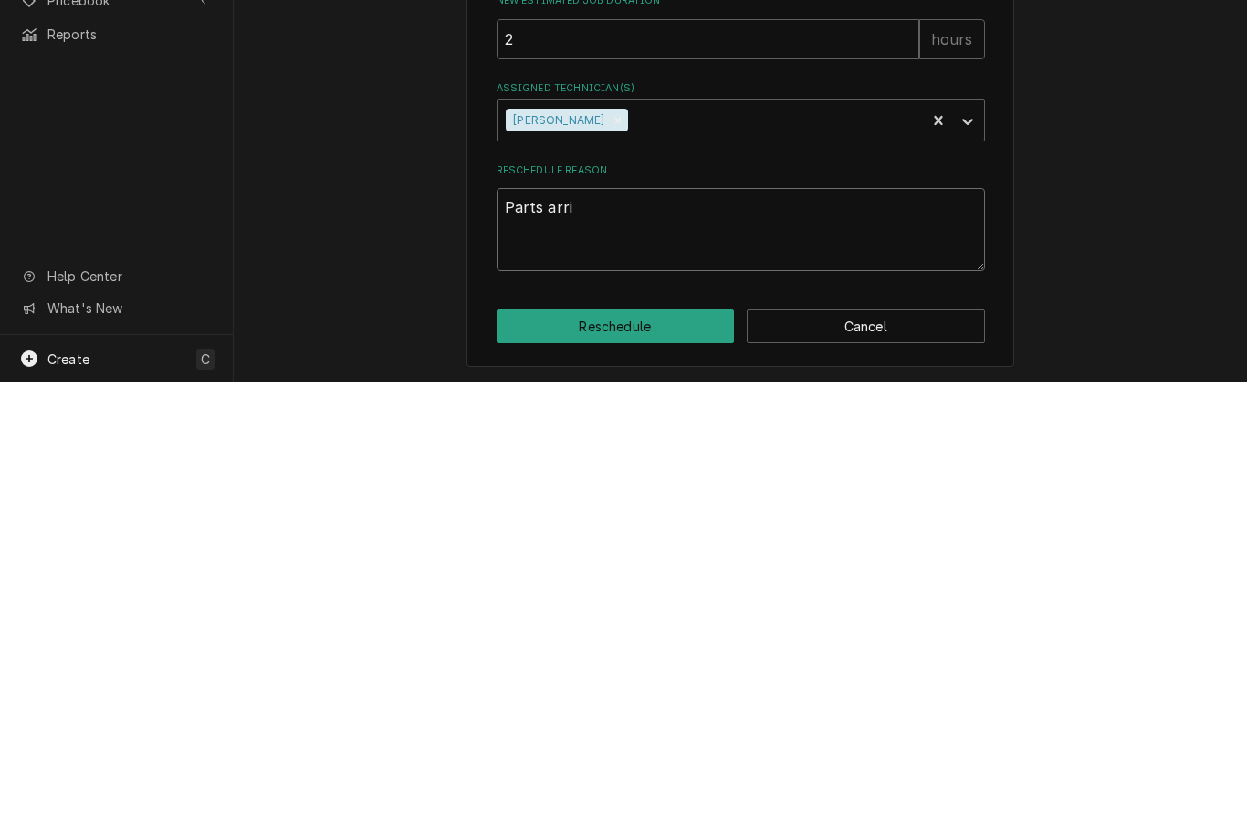
type textarea "Parts arriv"
type textarea "x"
type textarea "Parts arrive"
type textarea "x"
type textarea "Parts arrived"
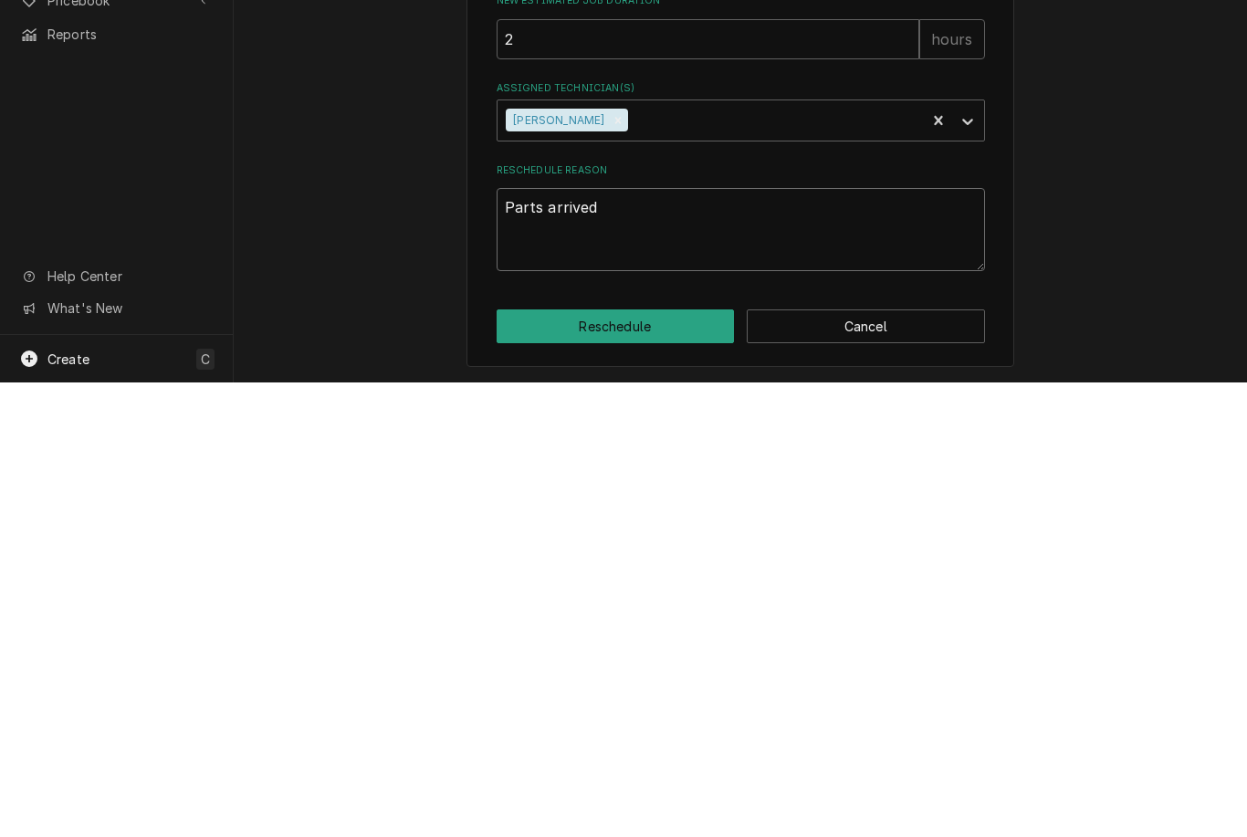
type textarea "x"
type textarea "Parts arrived"
click at [677, 764] on button "Reschedule" at bounding box center [616, 781] width 238 height 34
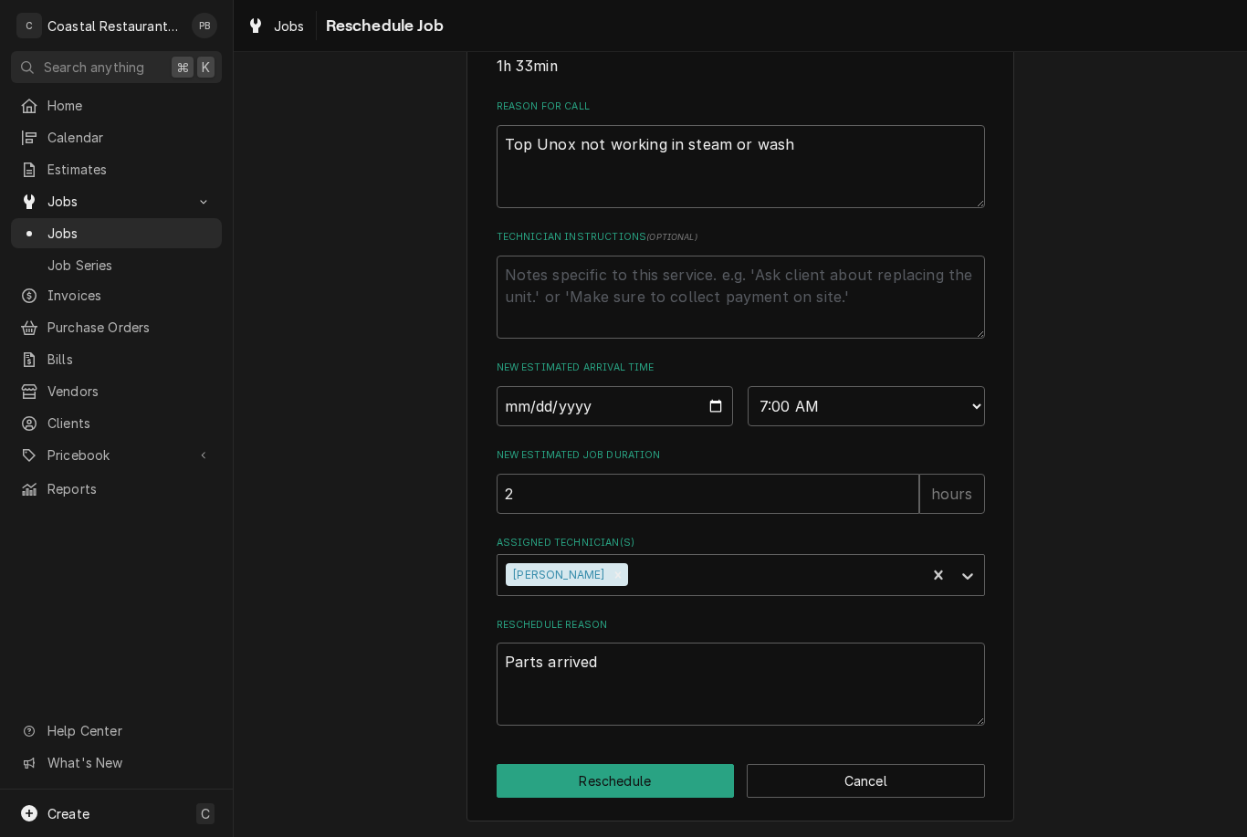
type textarea "x"
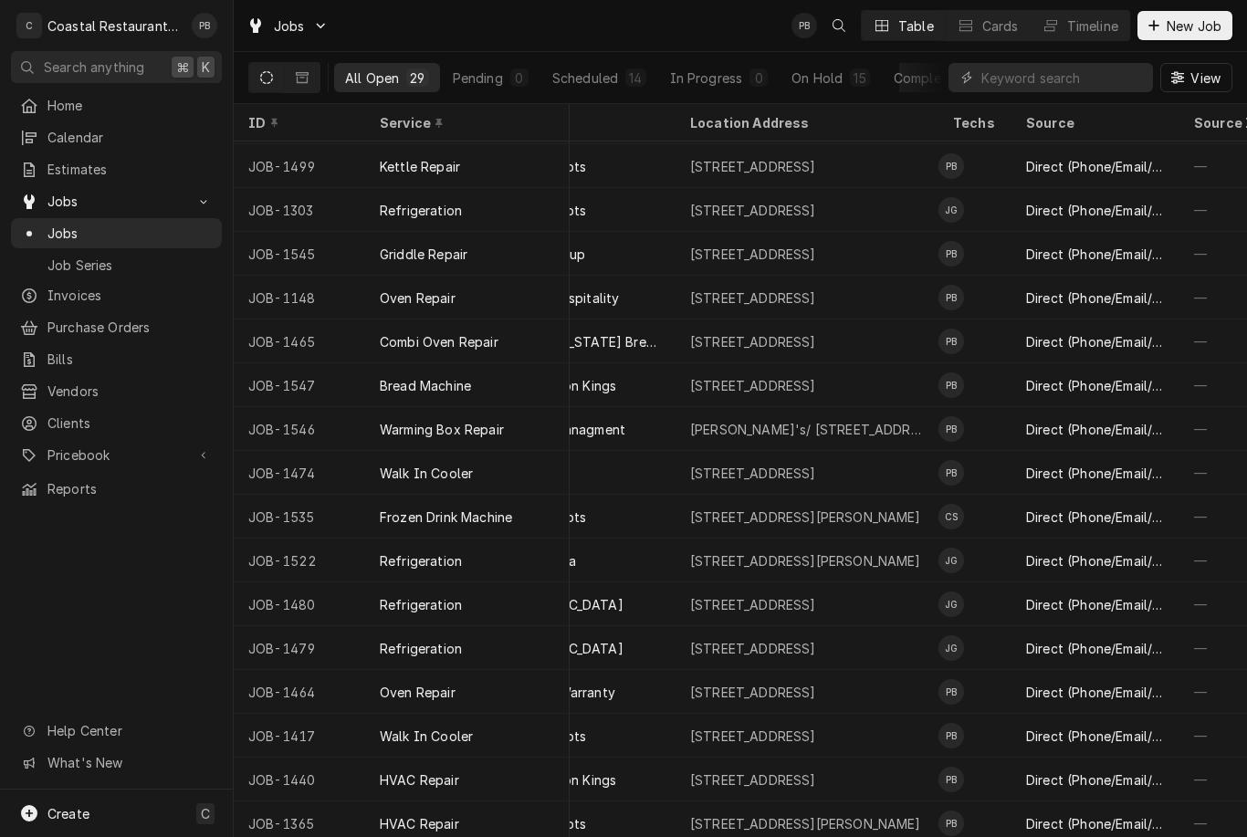
scroll to position [348, 523]
click at [816, 248] on div "33195 Lighthouse Rd, Selbyville, DE 19975" at bounding box center [752, 254] width 126 height 19
